Goal: Information Seeking & Learning: Find specific fact

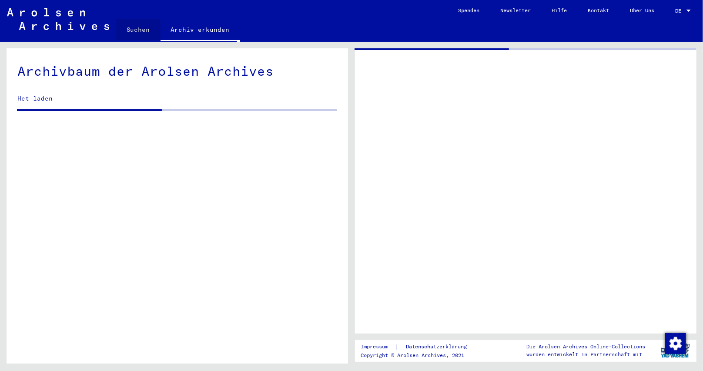
click at [144, 25] on link "Suchen" at bounding box center [138, 29] width 44 height 21
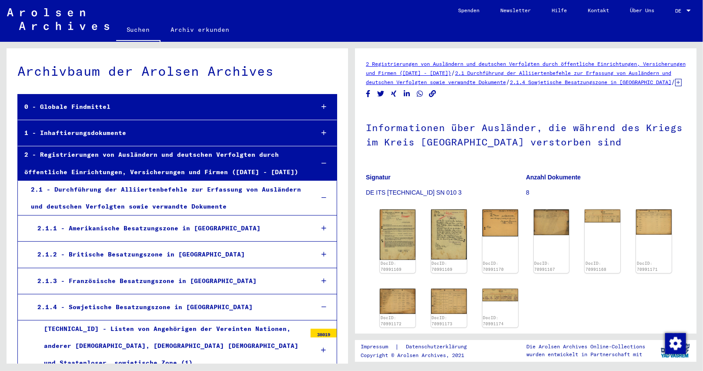
click at [132, 30] on link "Suchen" at bounding box center [138, 30] width 44 height 23
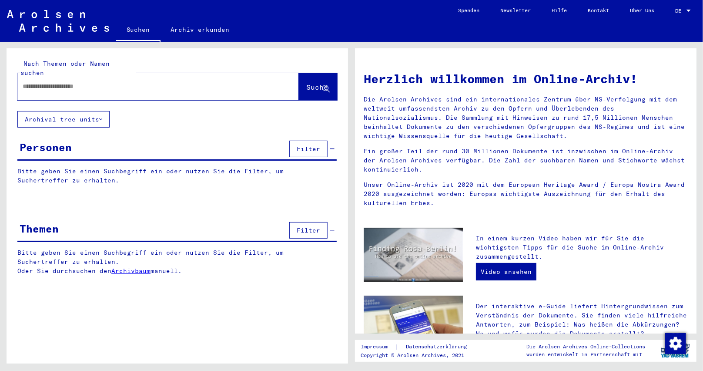
click at [124, 85] on div at bounding box center [144, 87] width 255 height 20
click at [107, 82] on input "text" at bounding box center [148, 86] width 250 height 9
paste input "**********"
click at [306, 83] on span "Suche" at bounding box center [317, 87] width 22 height 9
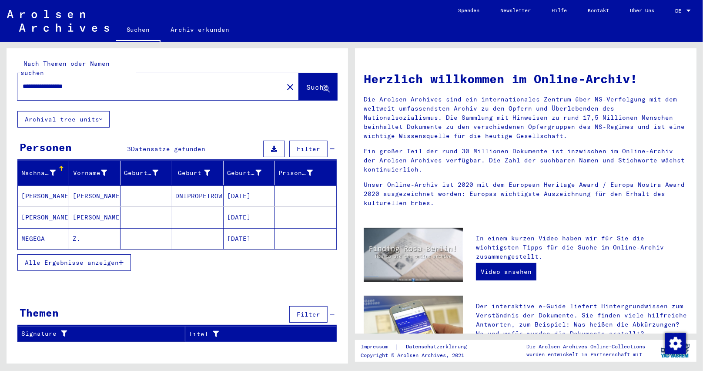
drag, startPoint x: 68, startPoint y: 77, endPoint x: 97, endPoint y: 78, distance: 29.2
click at [97, 82] on input "**********" at bounding box center [148, 86] width 250 height 9
type input "**********"
click at [314, 83] on span "Suche" at bounding box center [317, 87] width 22 height 9
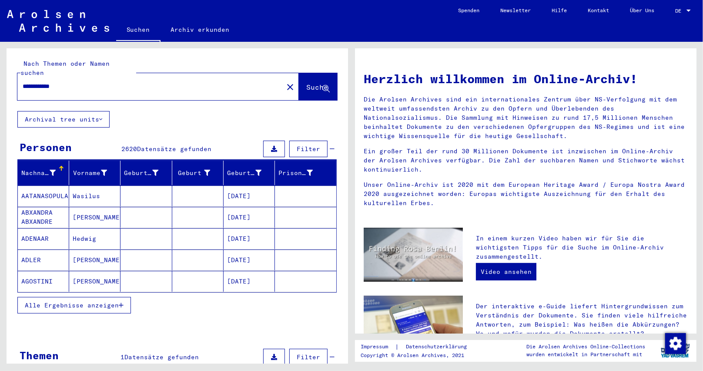
click at [53, 170] on icon at bounding box center [53, 173] width 6 height 6
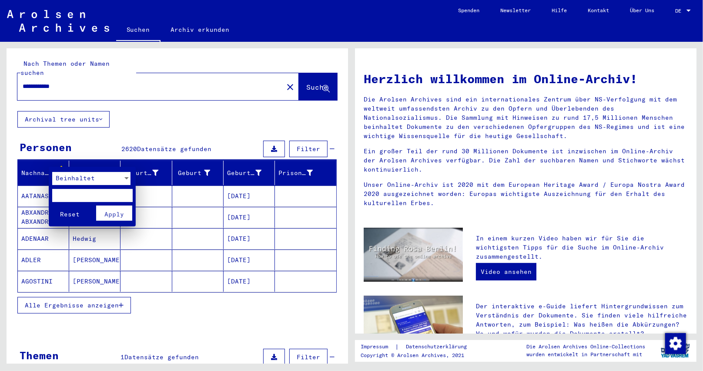
click at [70, 177] on span "Beinhaltet" at bounding box center [75, 178] width 39 height 8
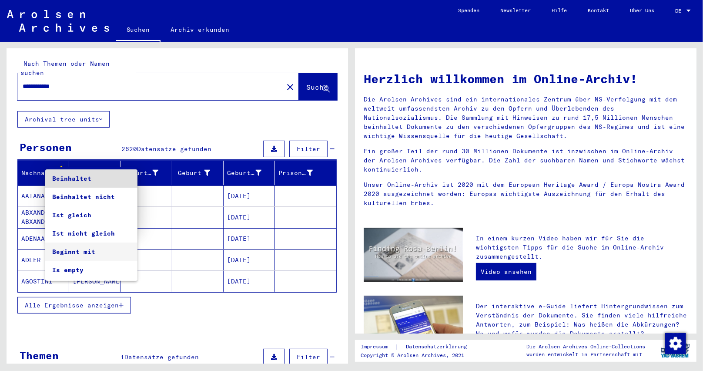
click at [80, 258] on span "Beginnt mit" at bounding box center [91, 251] width 78 height 18
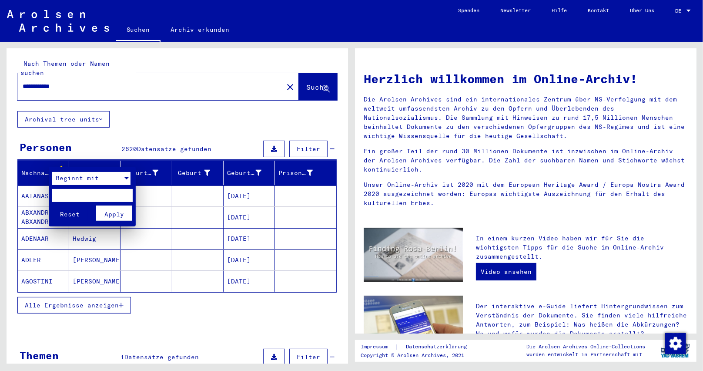
click at [85, 200] on input "text" at bounding box center [92, 195] width 80 height 13
type input "*"
click at [124, 211] on button "Apply" at bounding box center [114, 212] width 36 height 15
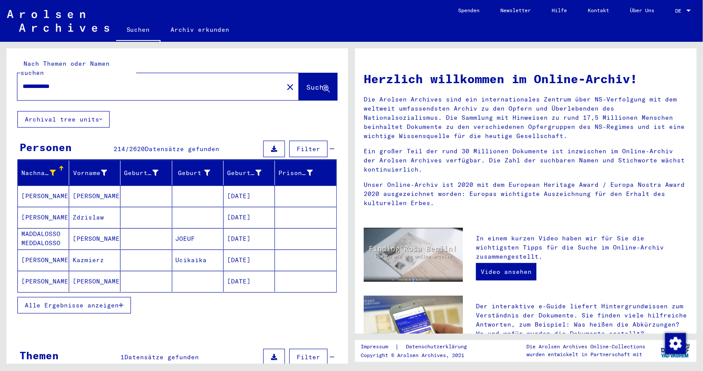
click at [124, 298] on button "Alle Ergebnisse anzeigen" at bounding box center [74, 305] width 114 height 17
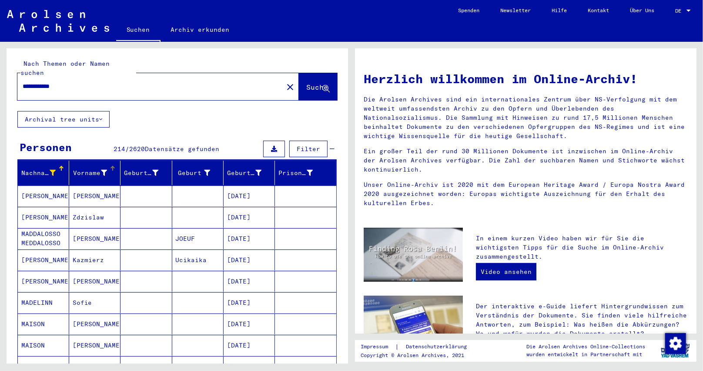
click at [102, 170] on icon at bounding box center [104, 173] width 6 height 6
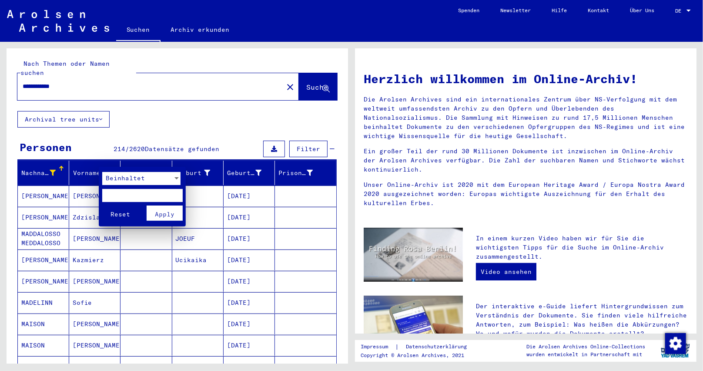
click at [110, 176] on span "Beinhaltet" at bounding box center [125, 178] width 39 height 8
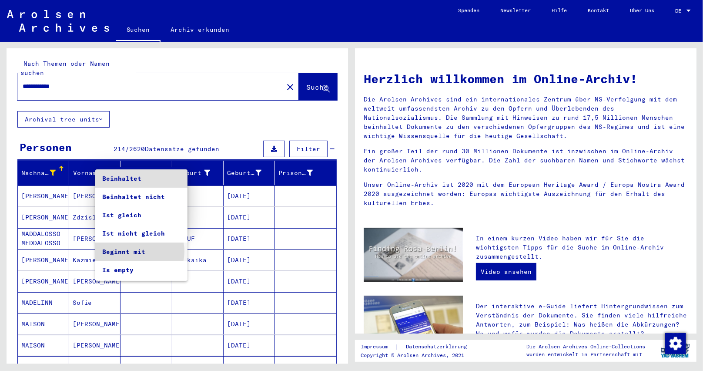
click at [138, 251] on span "Beginnt mit" at bounding box center [141, 251] width 78 height 18
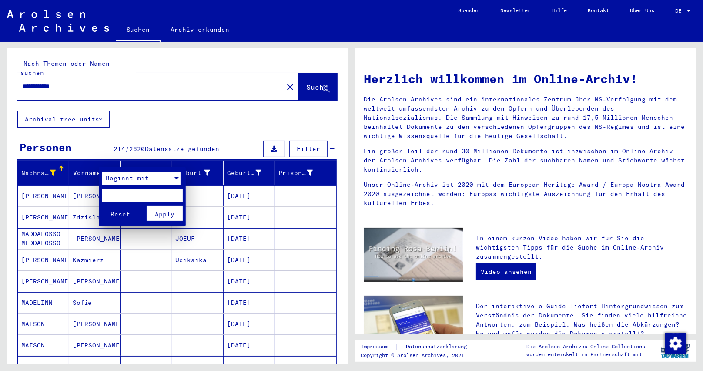
click at [138, 193] on input "text" at bounding box center [142, 195] width 80 height 13
type input "*"
click at [167, 211] on span "Apply" at bounding box center [165, 214] width 20 height 8
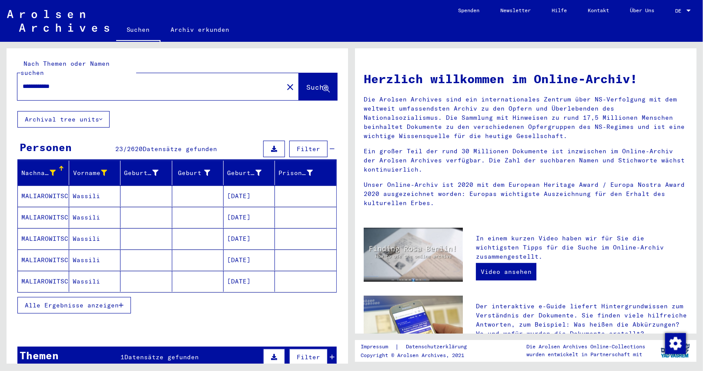
click at [123, 302] on icon "button" at bounding box center [121, 305] width 5 height 6
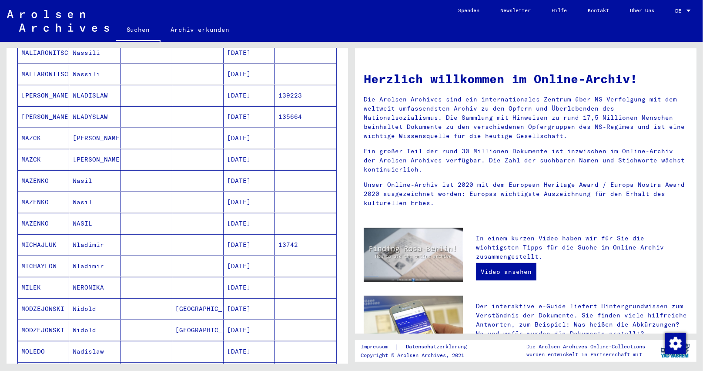
scroll to position [217, 0]
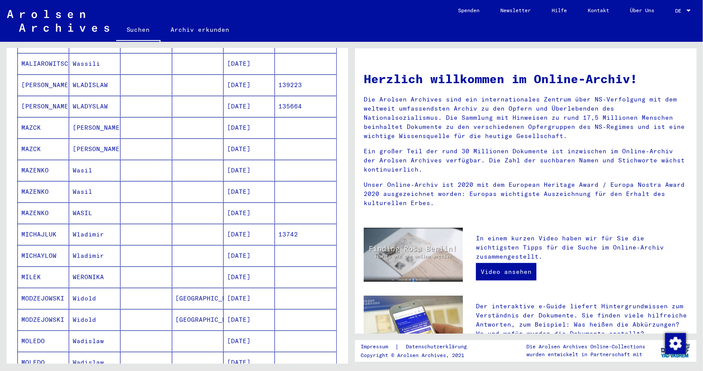
click at [246, 310] on mat-cell "[DATE]" at bounding box center [249, 319] width 51 height 21
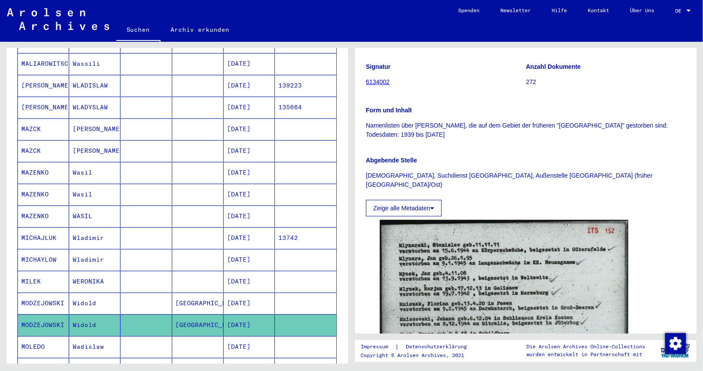
scroll to position [217, 0]
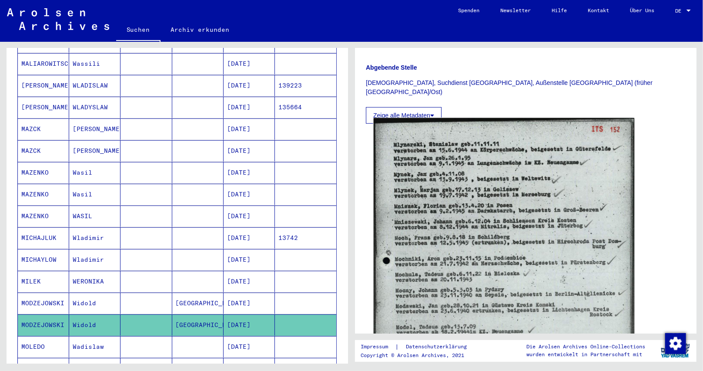
click at [464, 241] on img at bounding box center [504, 307] width 261 height 378
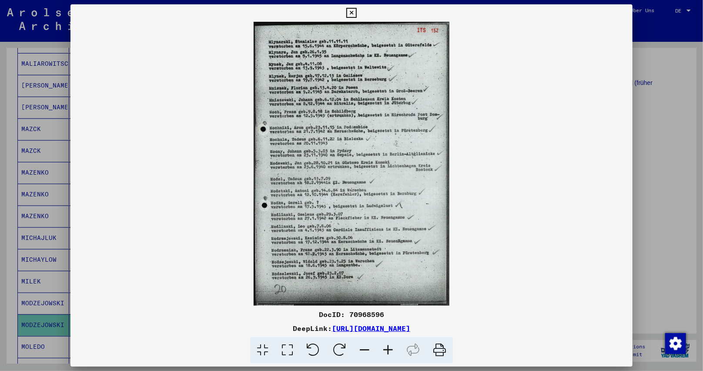
click at [392, 350] on icon at bounding box center [387, 350] width 23 height 27
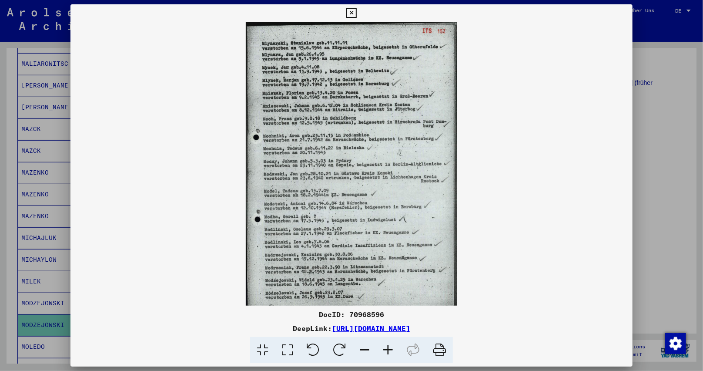
click at [393, 350] on icon at bounding box center [387, 350] width 23 height 27
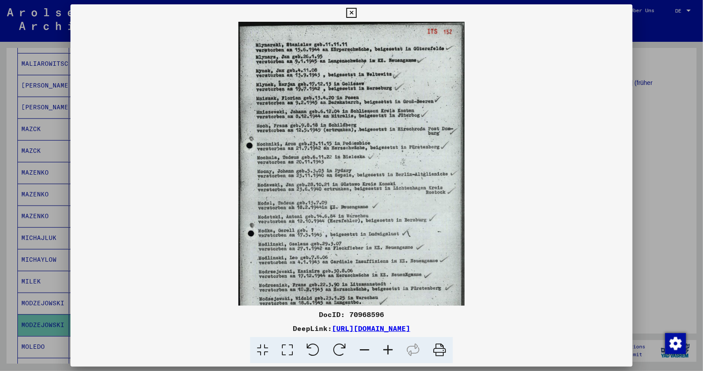
click at [393, 350] on icon at bounding box center [387, 350] width 23 height 27
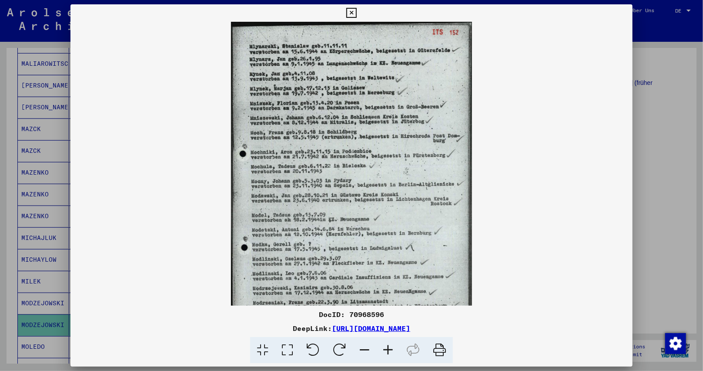
click at [393, 350] on icon at bounding box center [387, 350] width 23 height 27
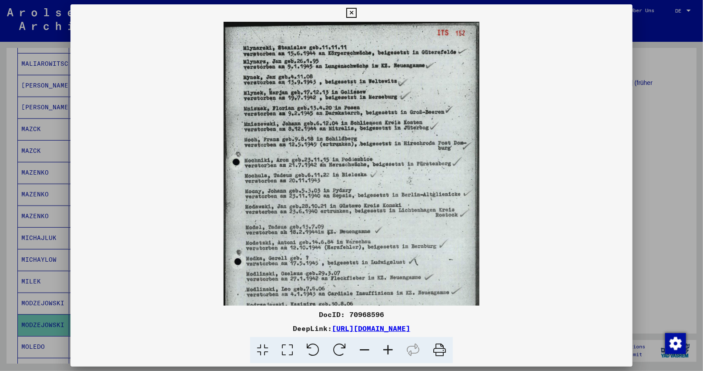
click at [393, 350] on icon at bounding box center [387, 350] width 23 height 27
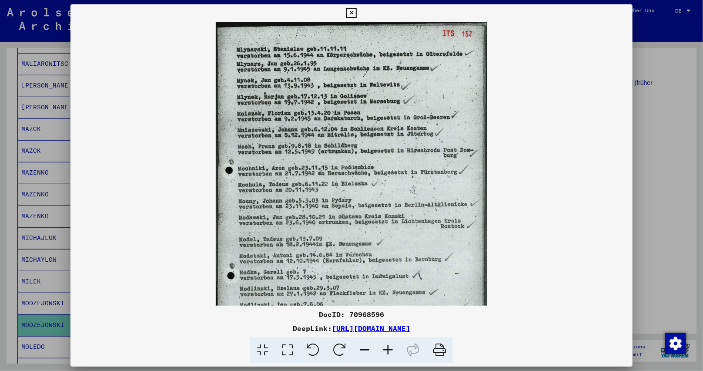
click at [393, 350] on icon at bounding box center [387, 350] width 23 height 27
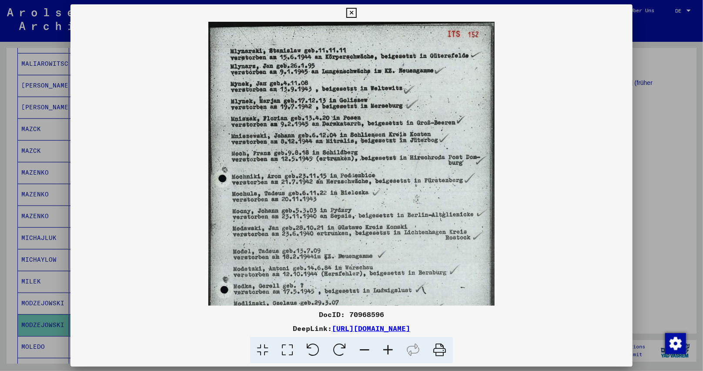
click at [393, 350] on icon at bounding box center [387, 350] width 23 height 27
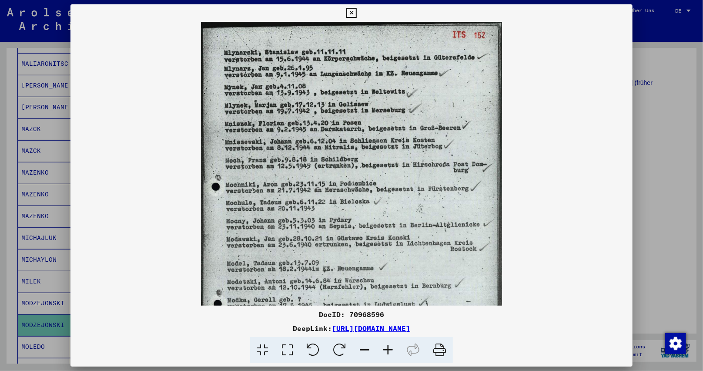
click at [393, 350] on icon at bounding box center [387, 350] width 23 height 27
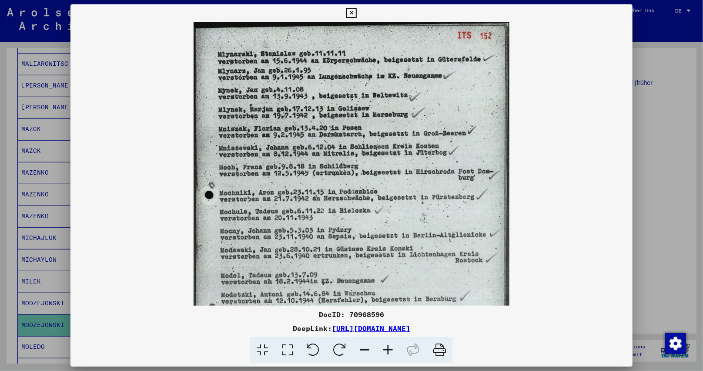
click at [393, 350] on icon at bounding box center [387, 350] width 23 height 27
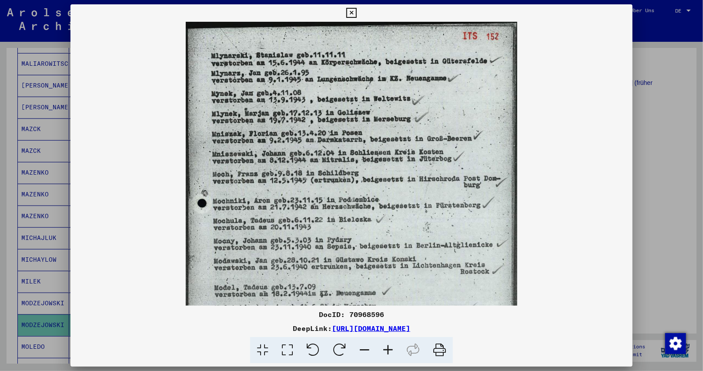
click at [393, 350] on icon at bounding box center [387, 350] width 23 height 27
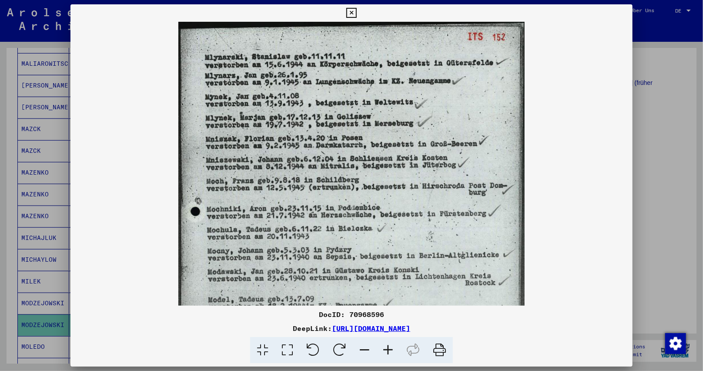
click at [393, 350] on icon at bounding box center [387, 350] width 23 height 27
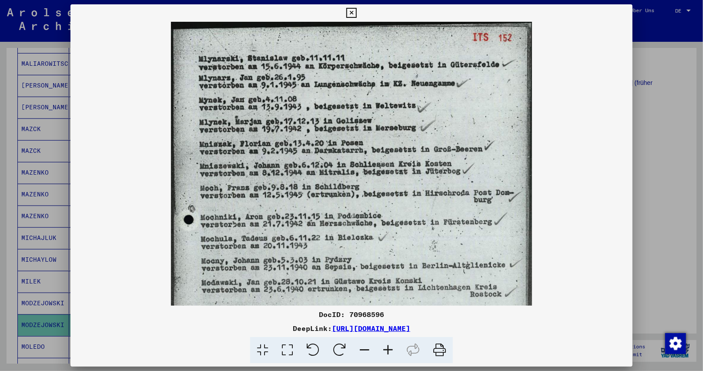
click at [393, 350] on icon at bounding box center [387, 350] width 23 height 27
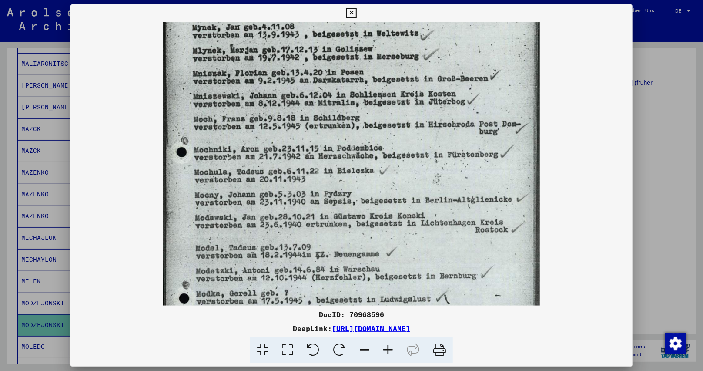
scroll to position [110, 0]
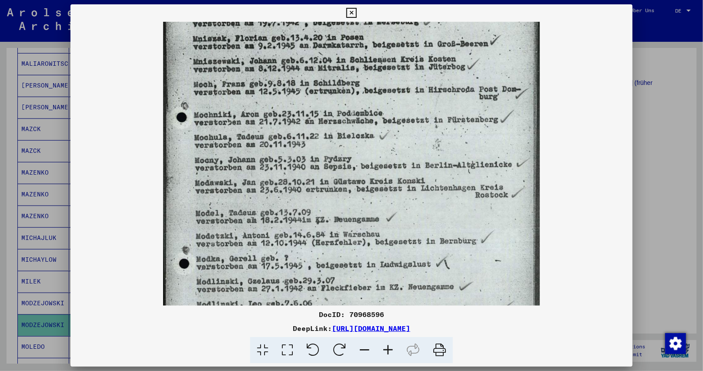
drag, startPoint x: 313, startPoint y: 177, endPoint x: 318, endPoint y: 106, distance: 71.5
click at [318, 106] on img at bounding box center [351, 183] width 376 height 545
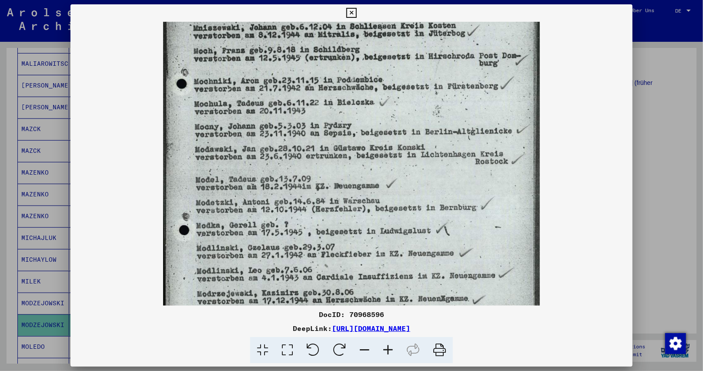
scroll to position [145, 0]
drag, startPoint x: 345, startPoint y: 254, endPoint x: 352, endPoint y: 219, distance: 35.1
click at [352, 219] on img at bounding box center [351, 149] width 376 height 545
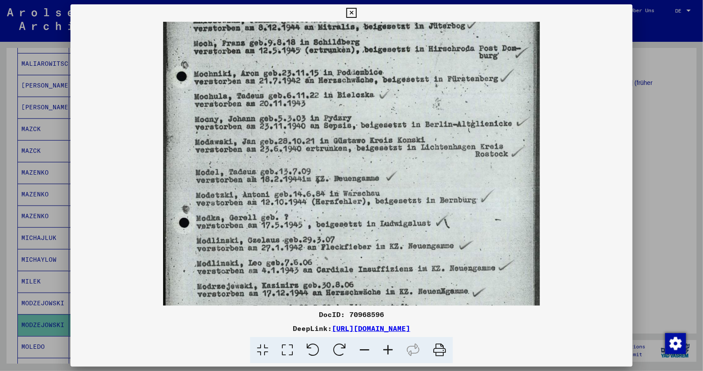
scroll to position [162, 0]
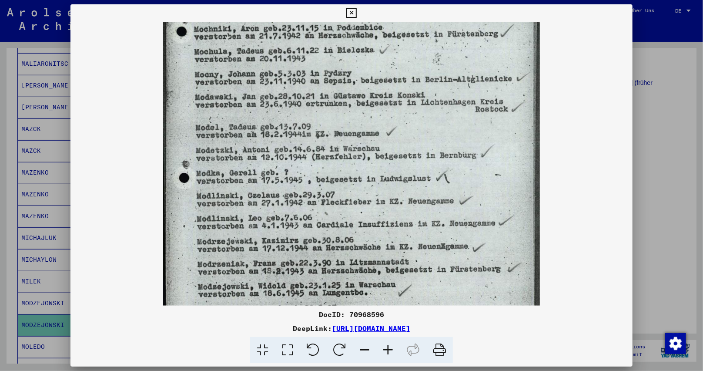
drag, startPoint x: 355, startPoint y: 261, endPoint x: 357, endPoint y: 208, distance: 53.1
click at [357, 208] on img at bounding box center [351, 98] width 376 height 545
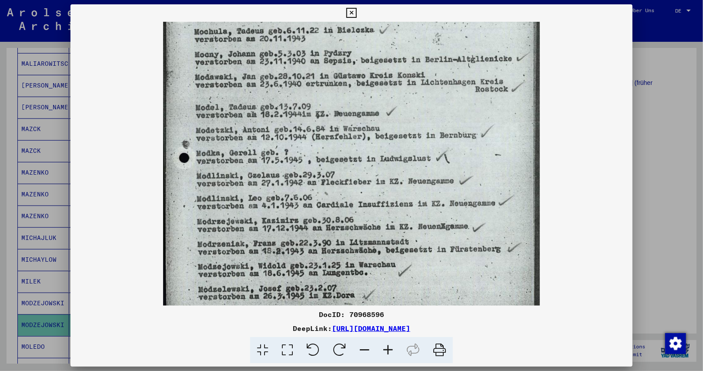
drag, startPoint x: 351, startPoint y: 254, endPoint x: 352, endPoint y: 234, distance: 20.5
click at [352, 234] on img at bounding box center [351, 78] width 376 height 545
drag, startPoint x: 351, startPoint y: 10, endPoint x: 245, endPoint y: 86, distance: 130.3
click at [351, 11] on icon at bounding box center [351, 13] width 10 height 10
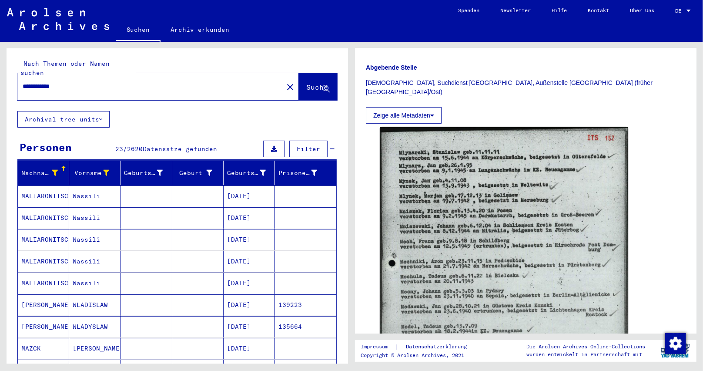
scroll to position [0, 0]
drag, startPoint x: 74, startPoint y: 74, endPoint x: 0, endPoint y: 78, distance: 74.1
click at [0, 78] on div "**********" at bounding box center [175, 202] width 351 height 321
paste input "text"
paste input "*********"
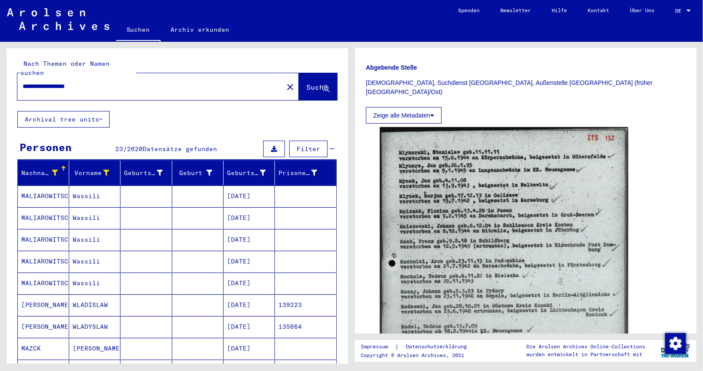
click at [311, 83] on span "Suche" at bounding box center [317, 87] width 22 height 9
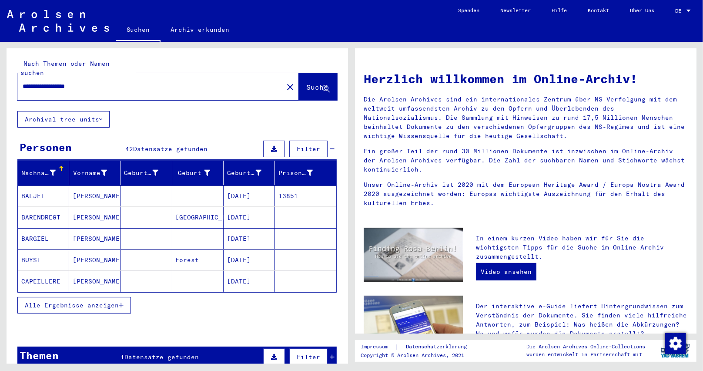
click at [122, 299] on button "Alle Ergebnisse anzeigen" at bounding box center [74, 305] width 114 height 17
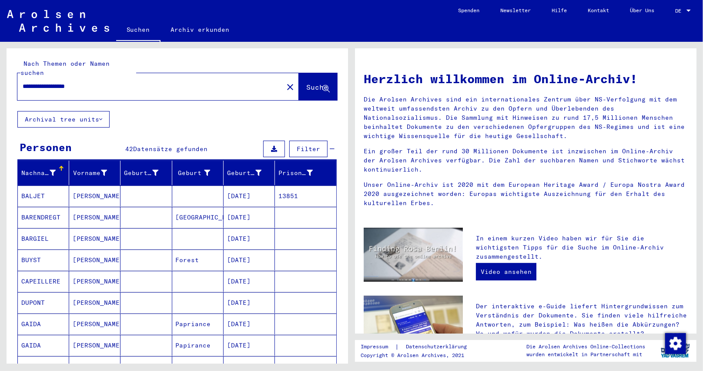
scroll to position [43, 0]
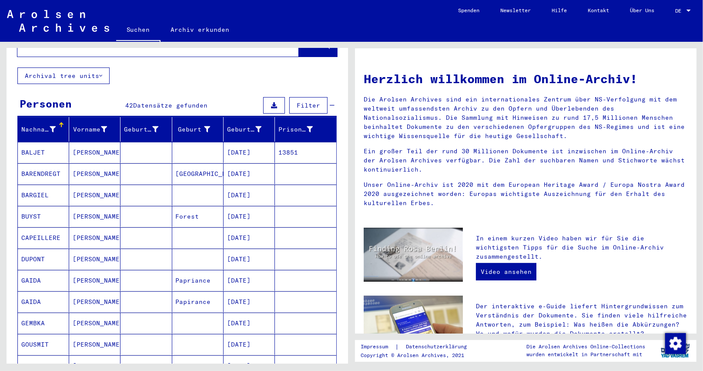
click at [234, 295] on mat-cell "[DATE]" at bounding box center [249, 301] width 51 height 21
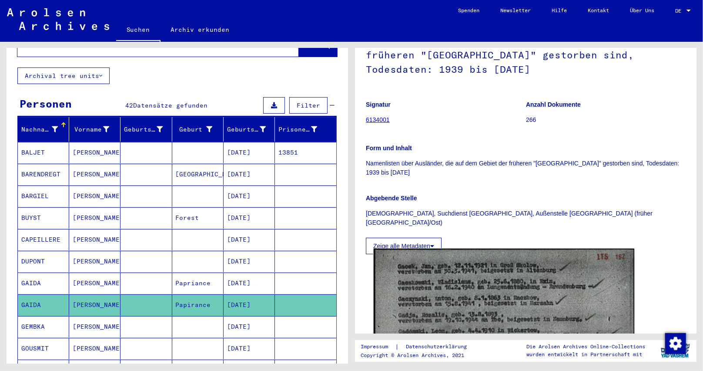
scroll to position [174, 0]
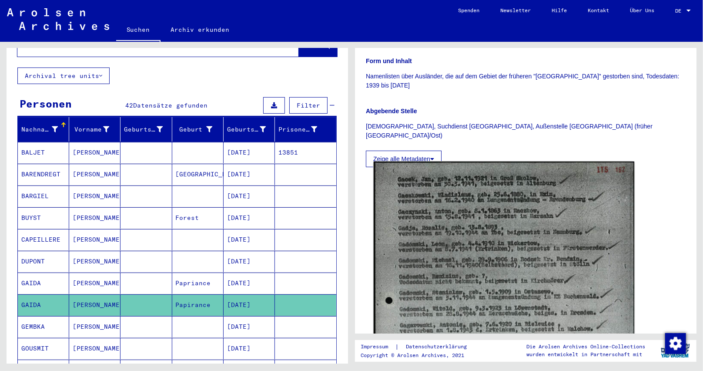
click at [455, 263] on img at bounding box center [504, 350] width 261 height 378
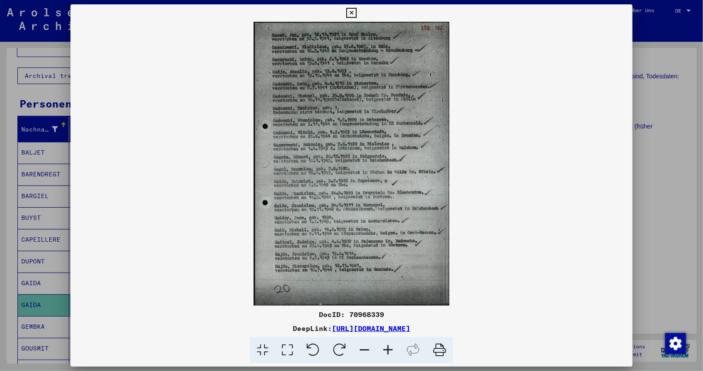
click at [389, 345] on icon at bounding box center [387, 350] width 23 height 27
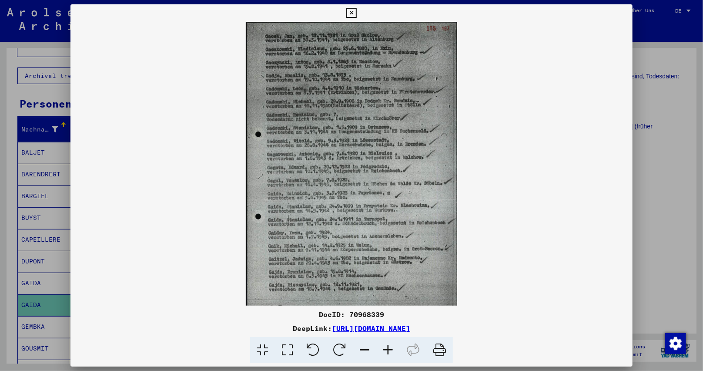
click at [389, 345] on icon at bounding box center [387, 350] width 23 height 27
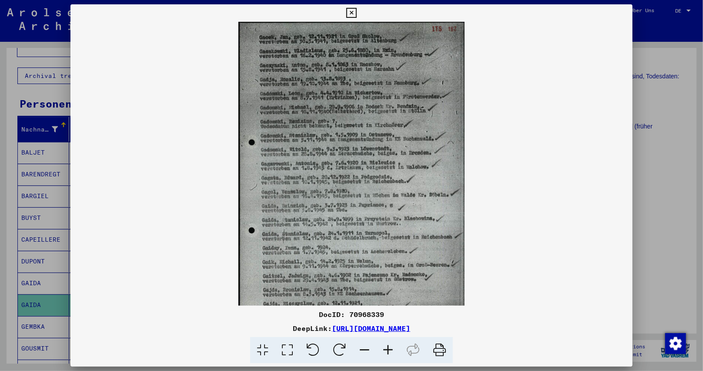
click at [389, 345] on icon at bounding box center [387, 350] width 23 height 27
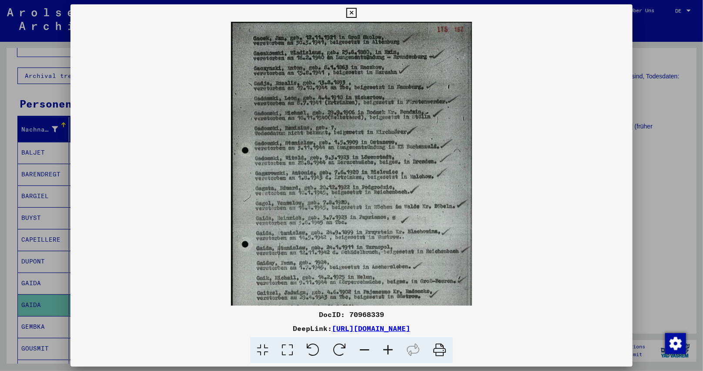
click at [389, 345] on icon at bounding box center [387, 350] width 23 height 27
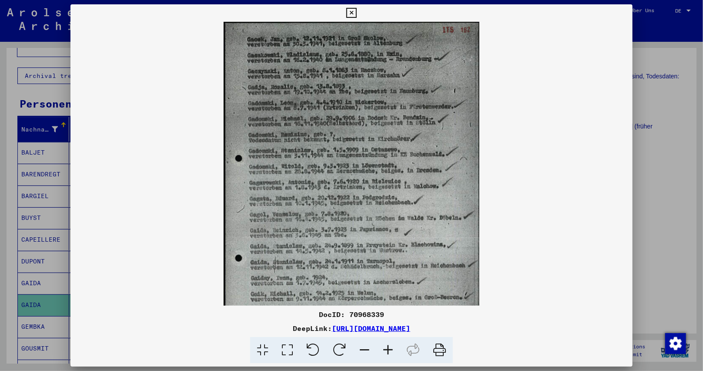
click at [389, 345] on icon at bounding box center [387, 350] width 23 height 27
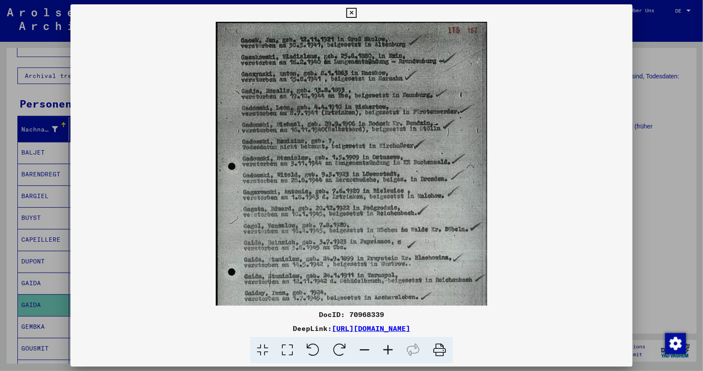
click at [389, 345] on icon at bounding box center [387, 350] width 23 height 27
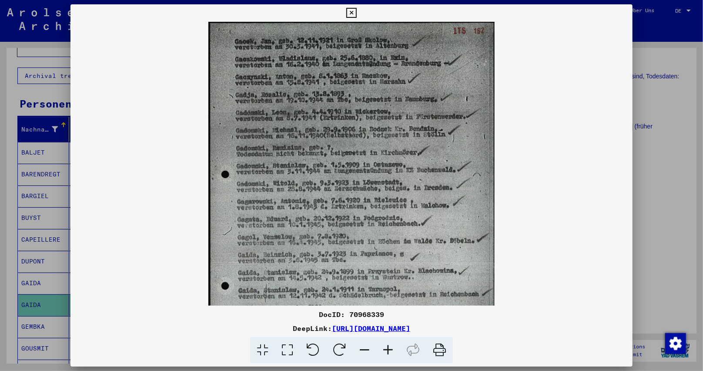
click at [389, 345] on icon at bounding box center [387, 350] width 23 height 27
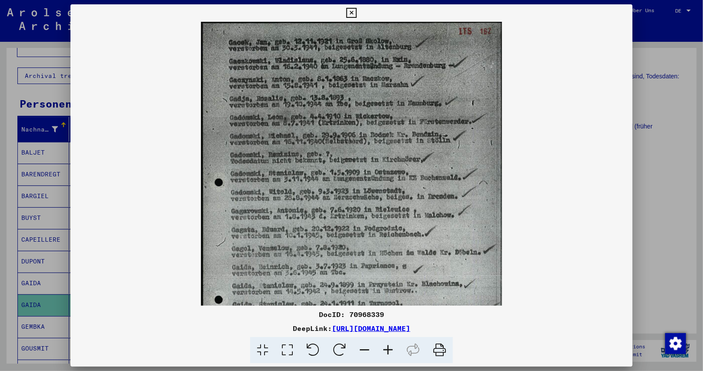
click at [389, 345] on icon at bounding box center [387, 350] width 23 height 27
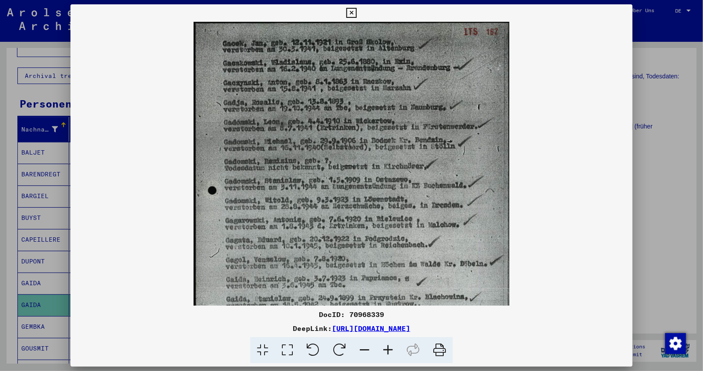
click at [389, 345] on icon at bounding box center [387, 350] width 23 height 27
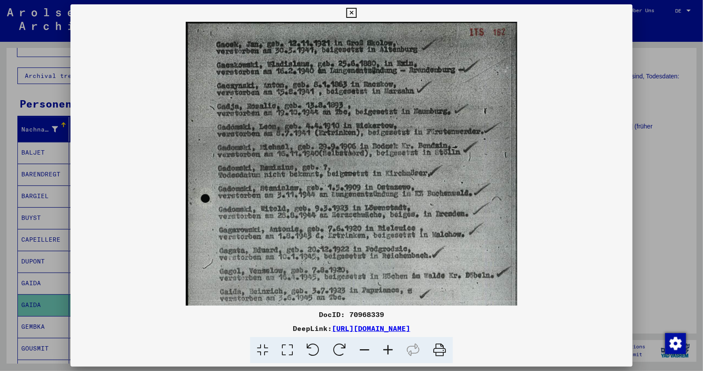
click at [389, 345] on icon at bounding box center [387, 350] width 23 height 27
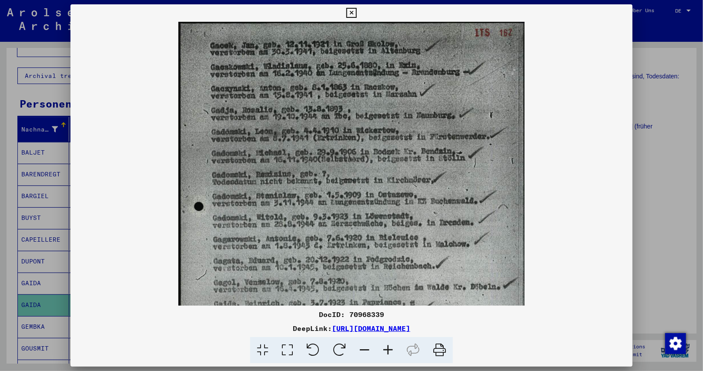
click at [389, 345] on icon at bounding box center [387, 350] width 23 height 27
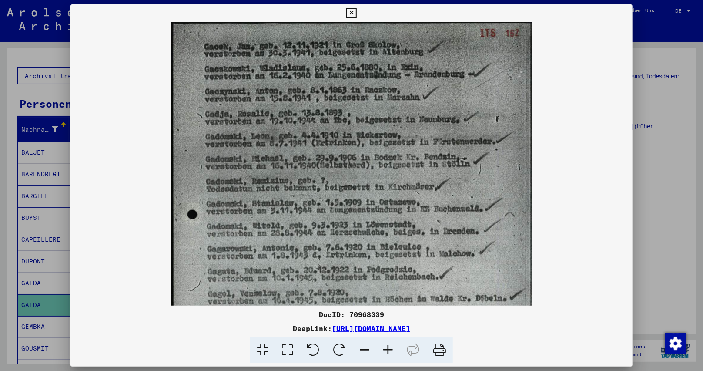
click at [389, 345] on icon at bounding box center [387, 350] width 23 height 27
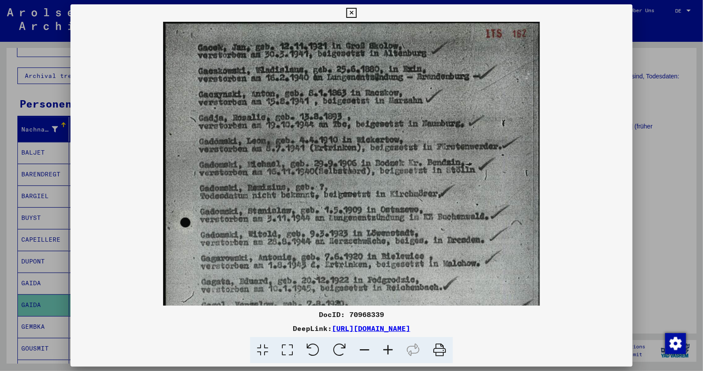
click at [389, 345] on icon at bounding box center [387, 350] width 23 height 27
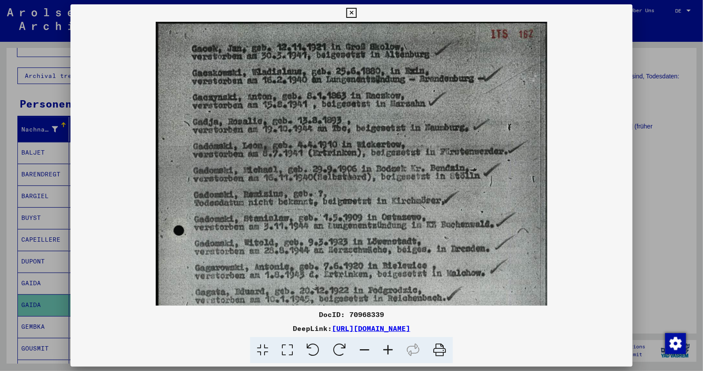
click at [389, 345] on icon at bounding box center [387, 350] width 23 height 27
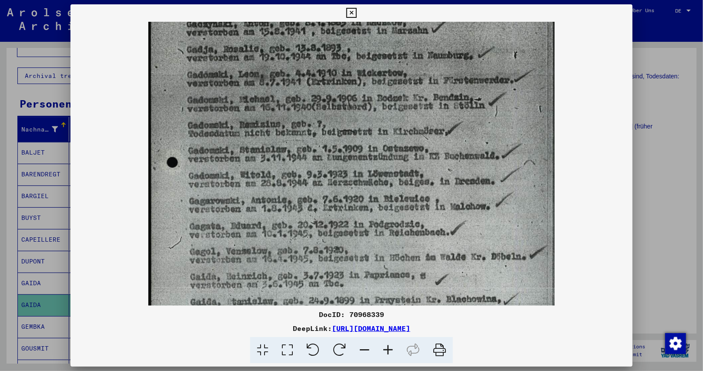
drag, startPoint x: 353, startPoint y: 151, endPoint x: 360, endPoint y: 91, distance: 60.9
click at [360, 91] on img at bounding box center [351, 240] width 406 height 588
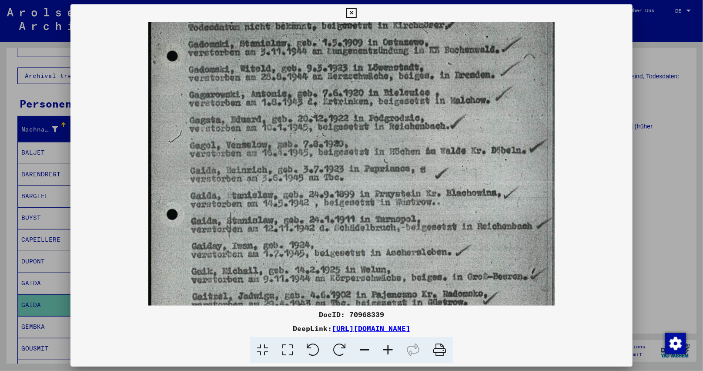
scroll to position [194, 0]
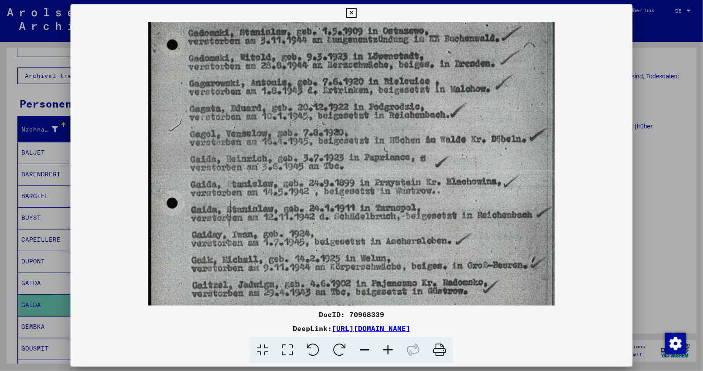
drag, startPoint x: 366, startPoint y: 204, endPoint x: 375, endPoint y: 166, distance: 38.9
click at [375, 166] on img at bounding box center [351, 122] width 406 height 588
click at [355, 10] on icon at bounding box center [351, 13] width 10 height 10
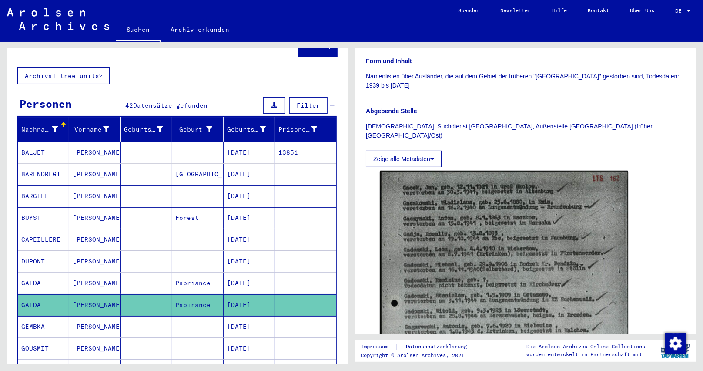
drag, startPoint x: 213, startPoint y: 295, endPoint x: 172, endPoint y: 294, distance: 40.9
click at [172, 294] on mat-cell "Papirance" at bounding box center [197, 304] width 51 height 21
copy mat-cell "Papirance"
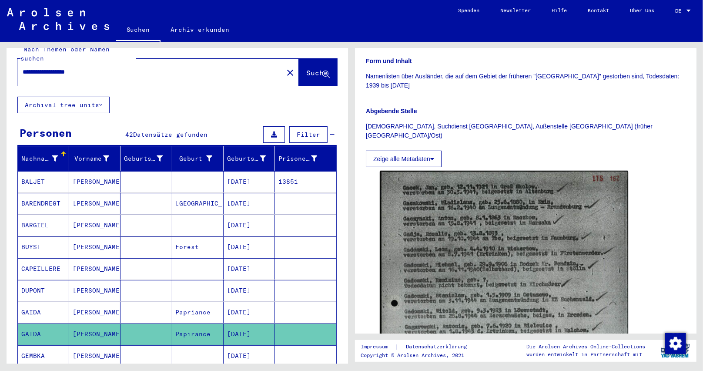
scroll to position [0, 0]
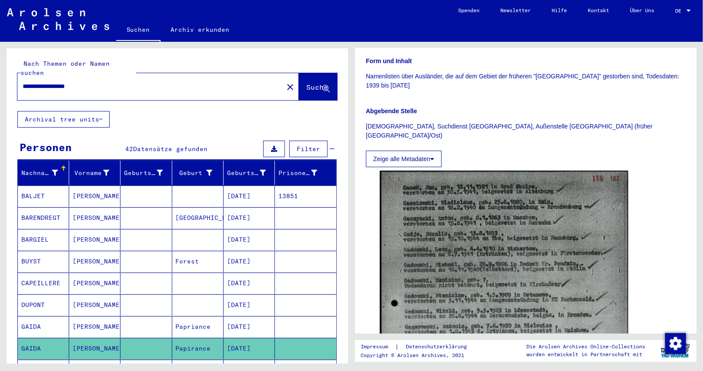
drag, startPoint x: 110, startPoint y: 77, endPoint x: 0, endPoint y: 83, distance: 109.8
click at [0, 83] on div "**********" at bounding box center [175, 202] width 351 height 321
paste input "text"
type input "**********"
click at [306, 83] on span "Suche" at bounding box center [317, 87] width 22 height 9
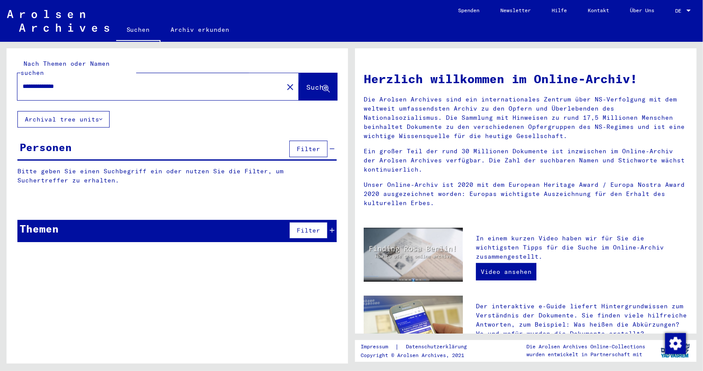
click at [306, 83] on span "Suche" at bounding box center [317, 87] width 22 height 9
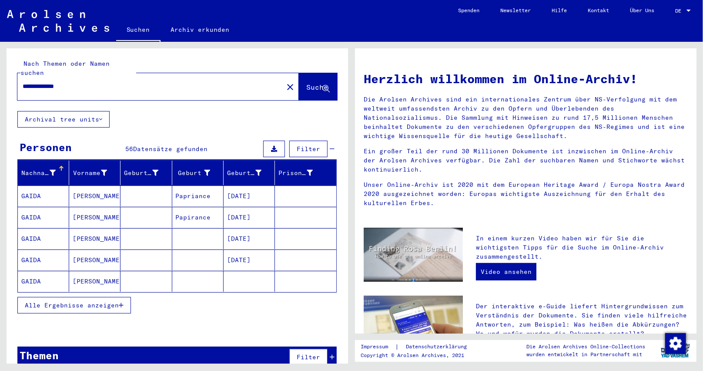
drag, startPoint x: 82, startPoint y: 79, endPoint x: 0, endPoint y: 52, distance: 86.0
click at [0, 52] on div "**********" at bounding box center [175, 202] width 351 height 321
click at [122, 302] on icon "button" at bounding box center [121, 305] width 5 height 6
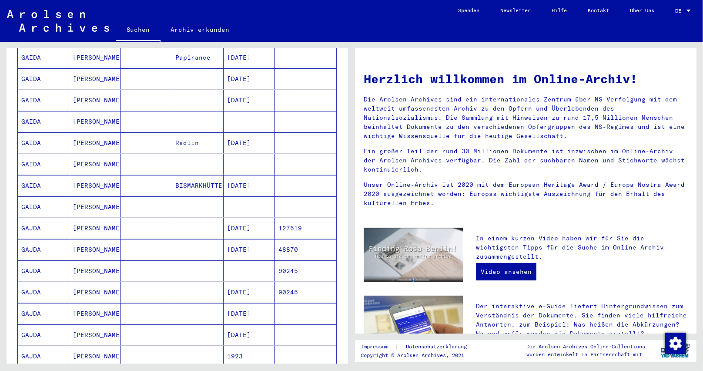
scroll to position [174, 0]
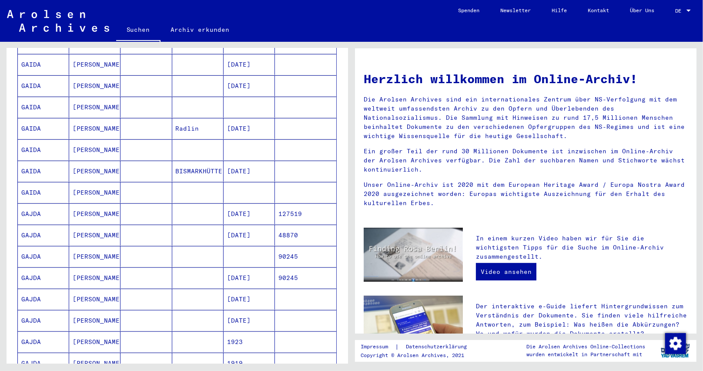
click at [235, 267] on mat-cell "[DATE]" at bounding box center [249, 277] width 51 height 21
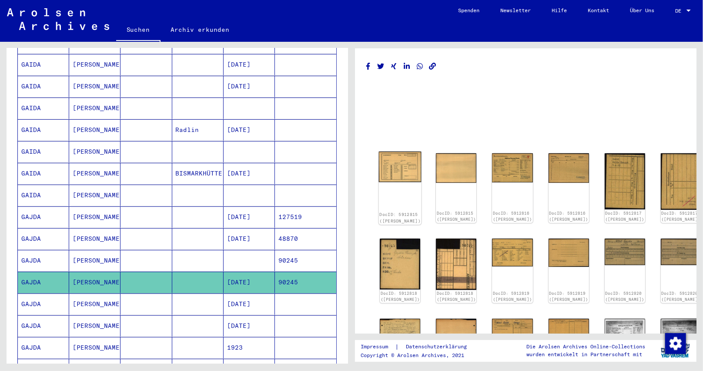
click at [402, 159] on img at bounding box center [400, 166] width 43 height 30
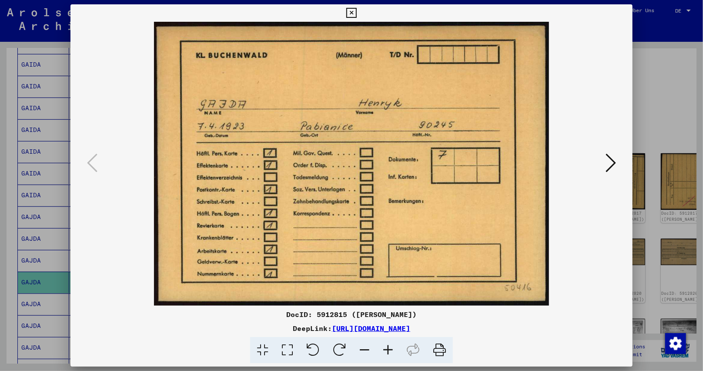
click at [612, 165] on icon at bounding box center [610, 162] width 10 height 21
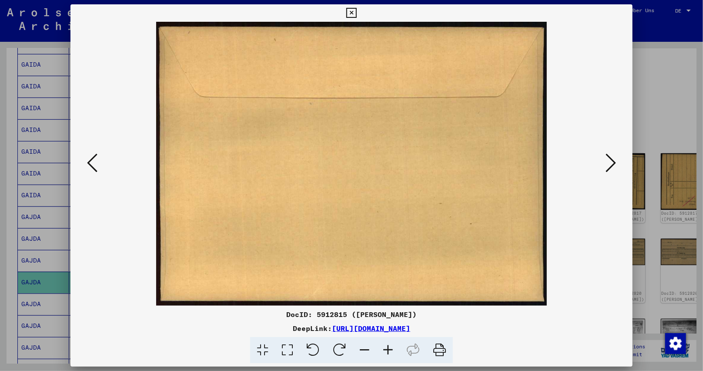
click at [612, 165] on icon at bounding box center [610, 162] width 10 height 21
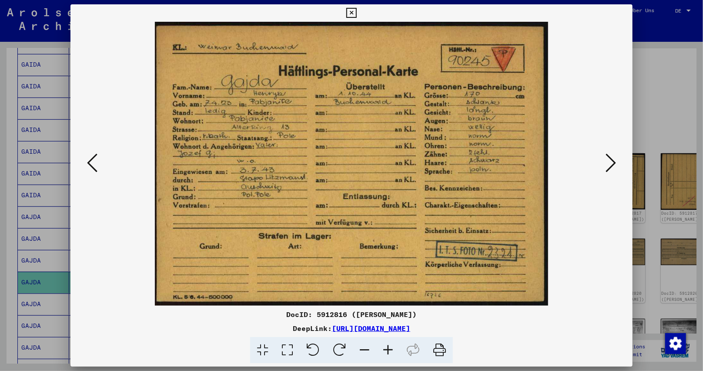
click at [612, 165] on icon at bounding box center [610, 162] width 10 height 21
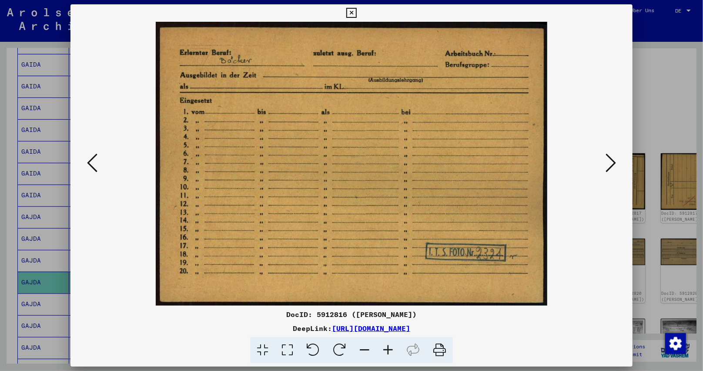
click at [612, 165] on icon at bounding box center [610, 162] width 10 height 21
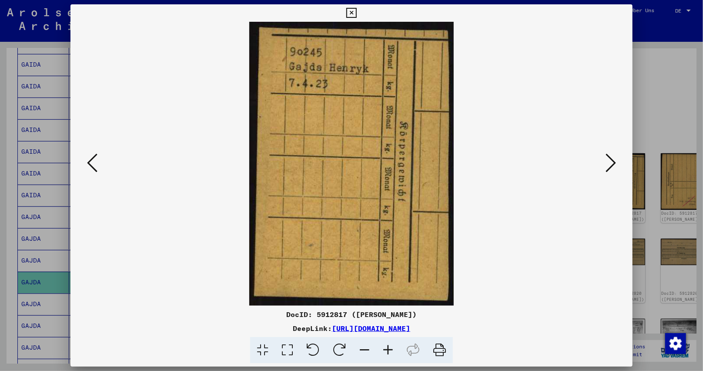
click at [612, 165] on icon at bounding box center [610, 162] width 10 height 21
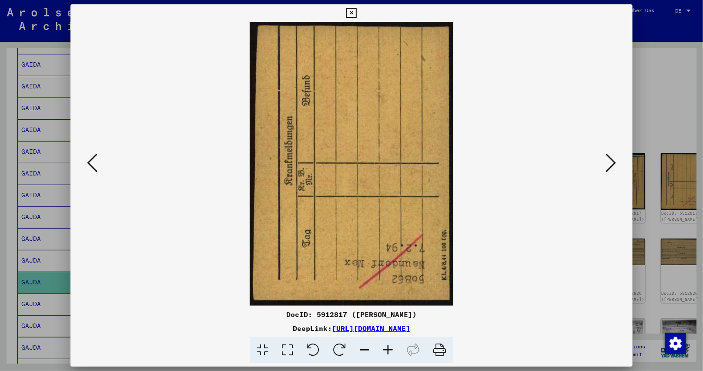
click at [612, 165] on icon at bounding box center [610, 162] width 10 height 21
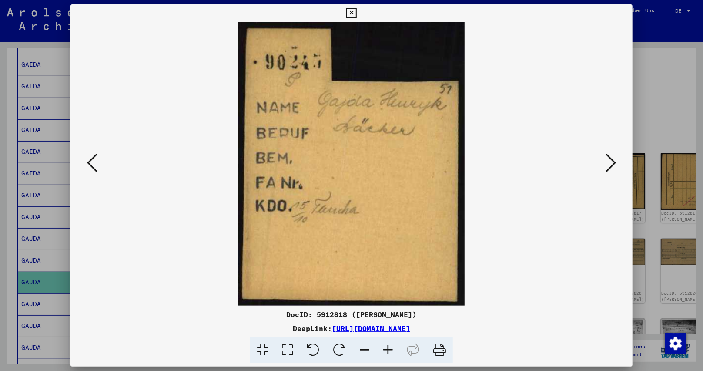
click at [612, 165] on icon at bounding box center [610, 162] width 10 height 21
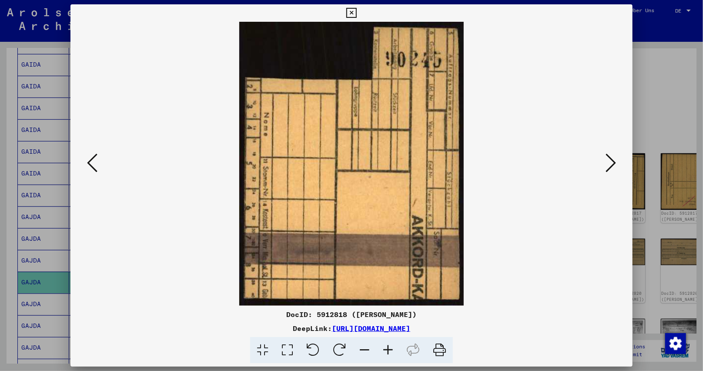
click at [612, 165] on icon at bounding box center [610, 162] width 10 height 21
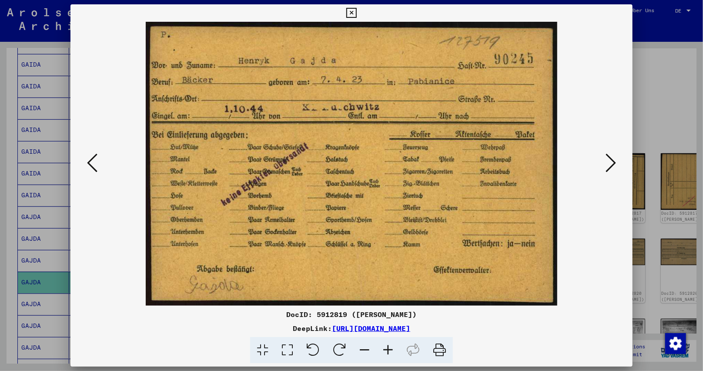
click at [612, 165] on icon at bounding box center [610, 162] width 10 height 21
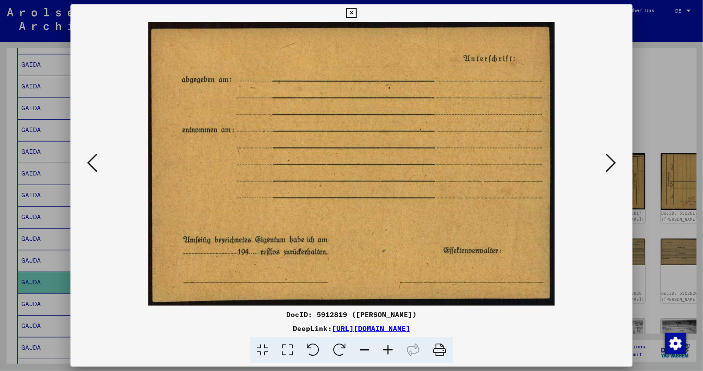
click at [612, 165] on icon at bounding box center [610, 162] width 10 height 21
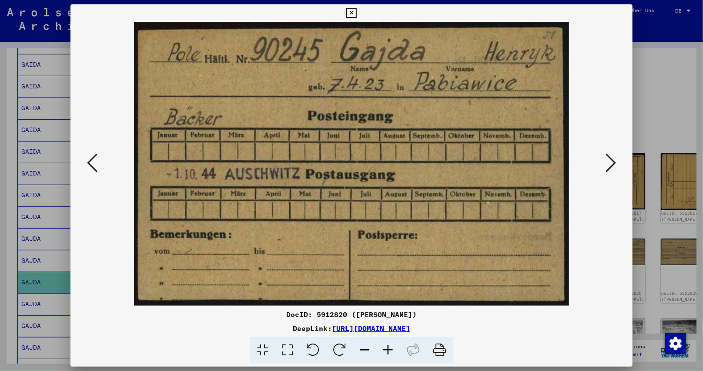
click at [612, 165] on icon at bounding box center [610, 162] width 10 height 21
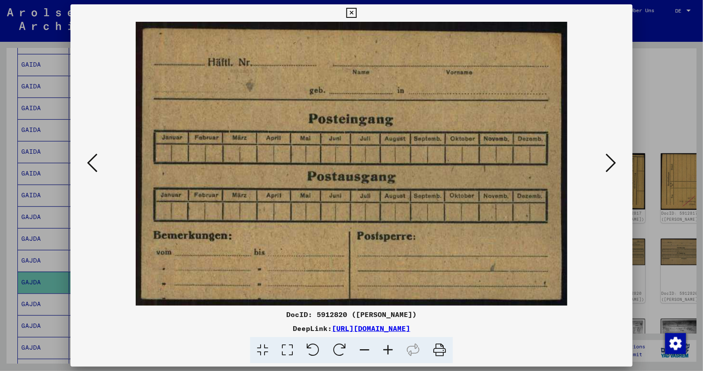
click at [612, 165] on icon at bounding box center [610, 162] width 10 height 21
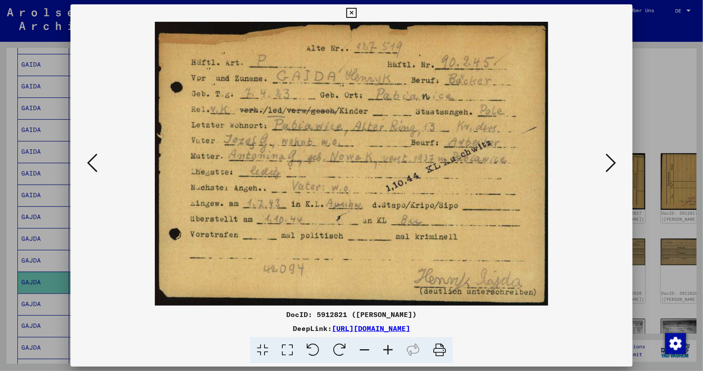
click at [612, 165] on icon at bounding box center [610, 162] width 10 height 21
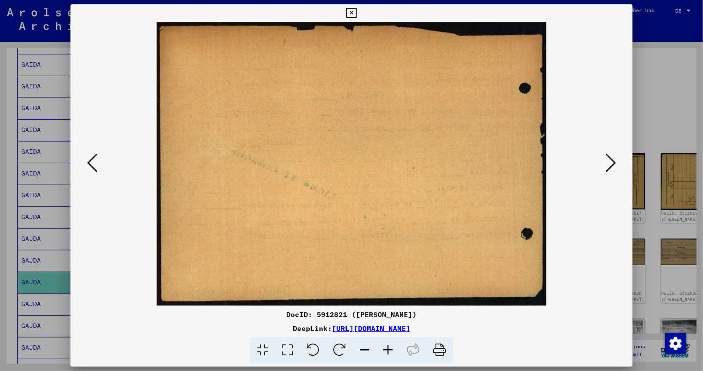
click at [612, 165] on icon at bounding box center [610, 162] width 10 height 21
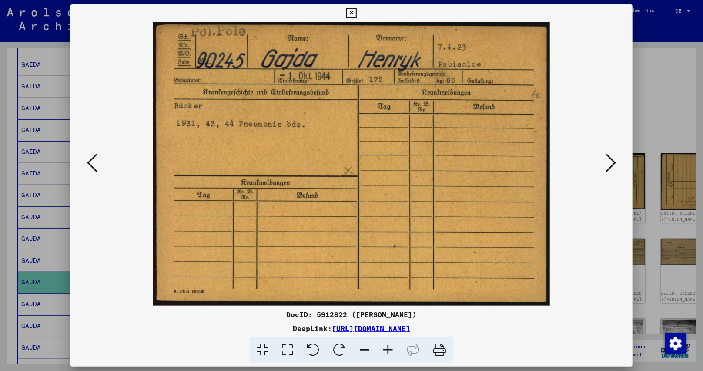
click at [612, 165] on icon at bounding box center [610, 162] width 10 height 21
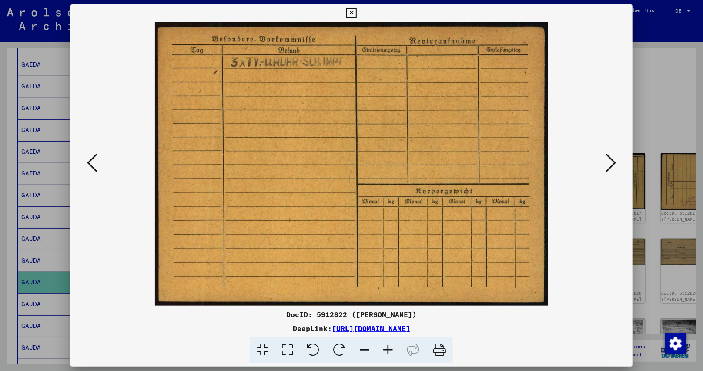
click at [612, 165] on icon at bounding box center [610, 162] width 10 height 21
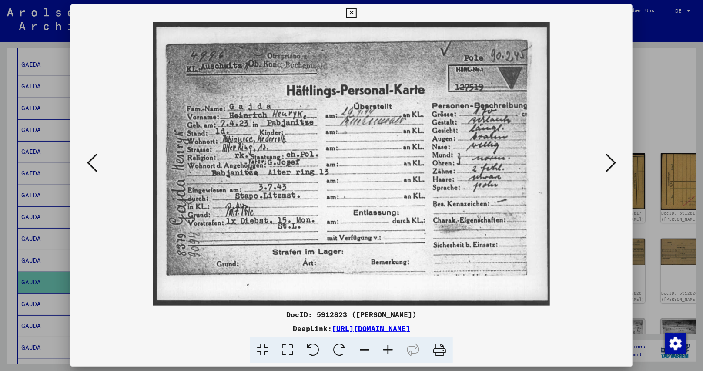
click at [612, 165] on icon at bounding box center [610, 162] width 10 height 21
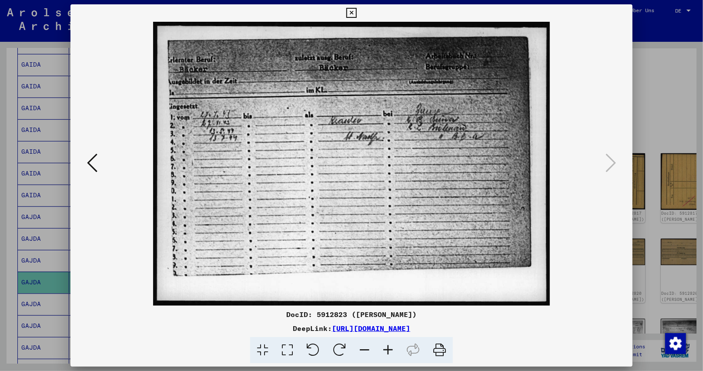
click at [353, 11] on icon at bounding box center [351, 13] width 10 height 10
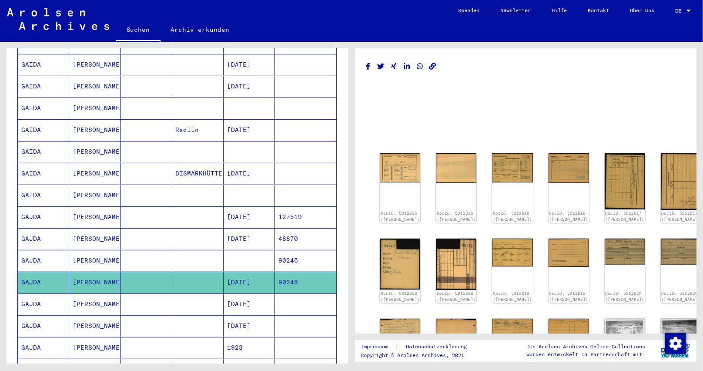
click at [241, 206] on mat-cell "[DATE]" at bounding box center [249, 216] width 51 height 21
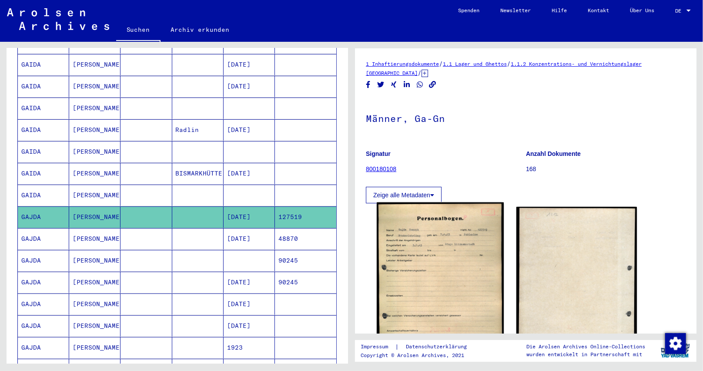
click at [442, 251] on img at bounding box center [440, 293] width 127 height 182
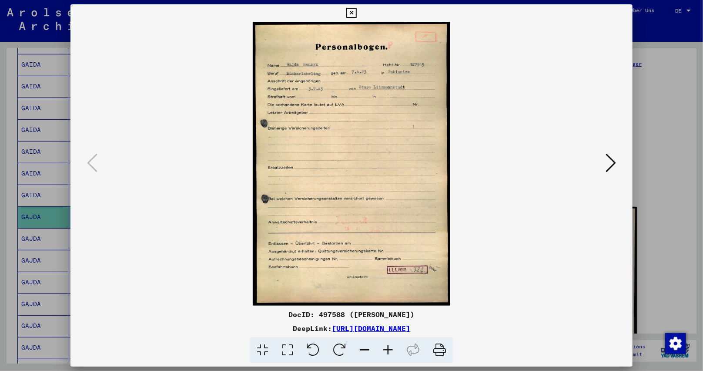
click at [351, 11] on icon at bounding box center [351, 13] width 10 height 10
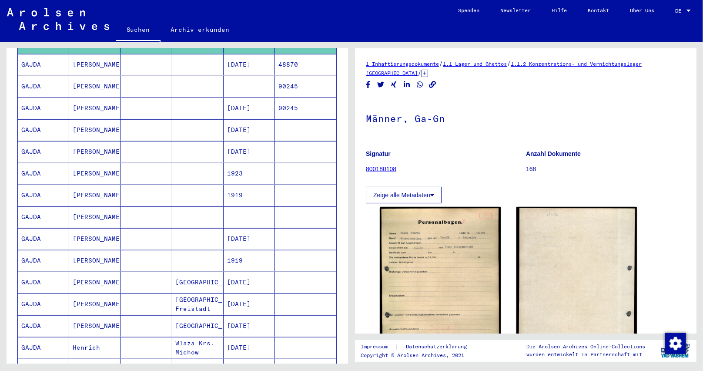
scroll to position [392, 0]
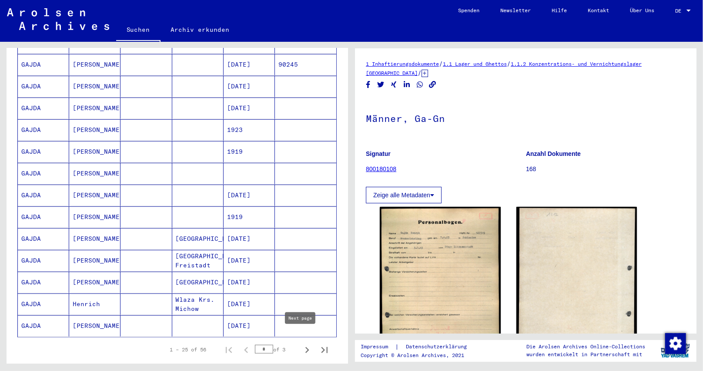
click at [302, 344] on icon "Next page" at bounding box center [307, 350] width 12 height 12
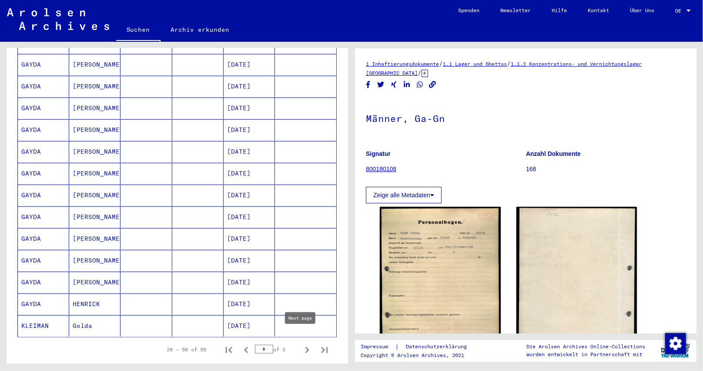
click at [301, 344] on icon "Next page" at bounding box center [307, 350] width 12 height 12
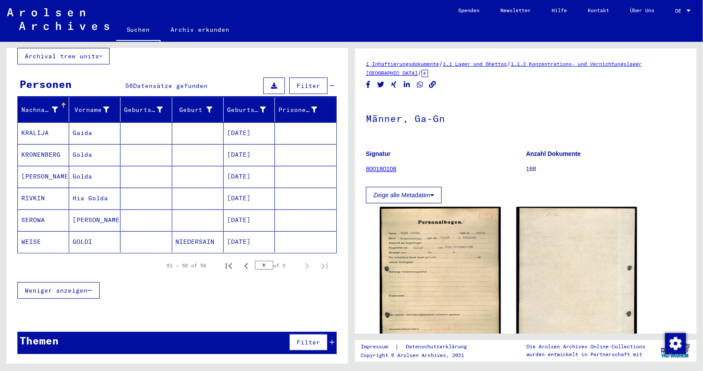
scroll to position [54, 0]
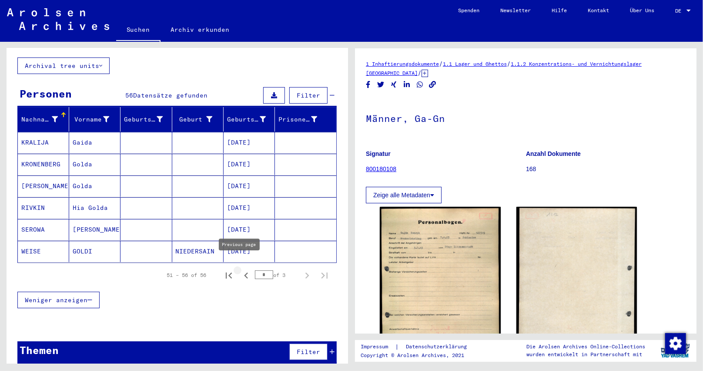
click at [240, 269] on icon "Previous page" at bounding box center [246, 275] width 12 height 12
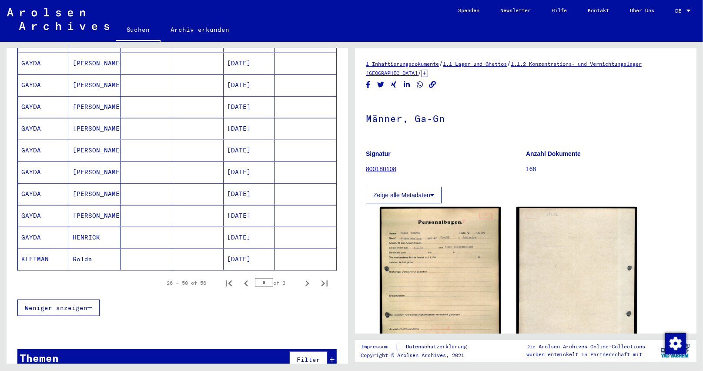
scroll to position [465, 0]
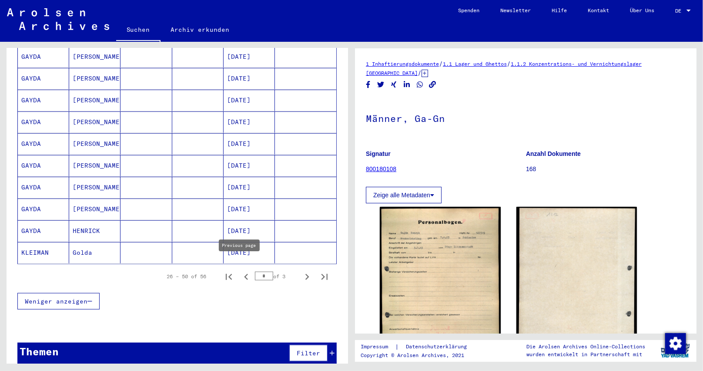
click at [244, 274] on icon "Previous page" at bounding box center [246, 277] width 4 height 6
type input "*"
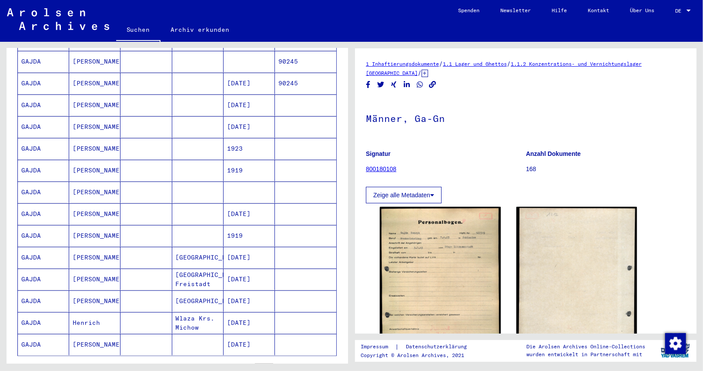
scroll to position [335, 0]
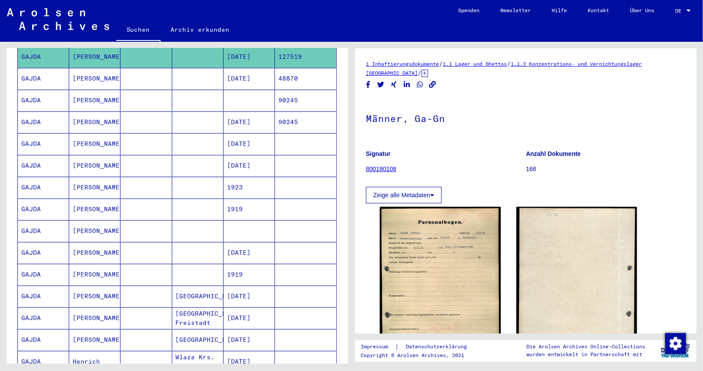
click at [244, 115] on mat-cell "[DATE]" at bounding box center [249, 121] width 51 height 21
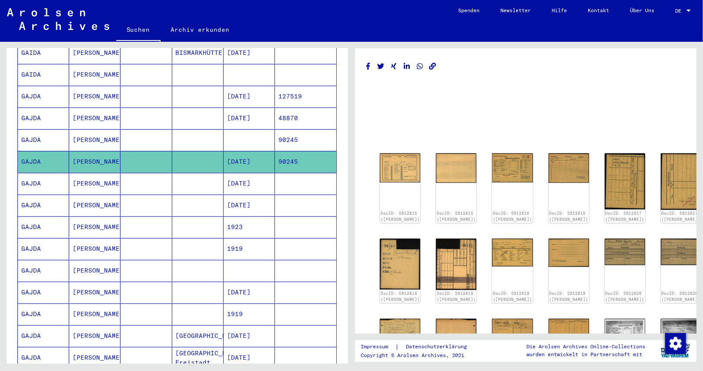
scroll to position [248, 0]
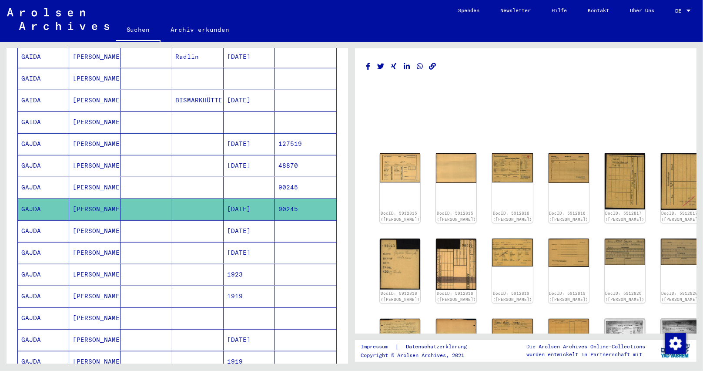
click at [243, 140] on mat-cell "[DATE]" at bounding box center [249, 143] width 51 height 21
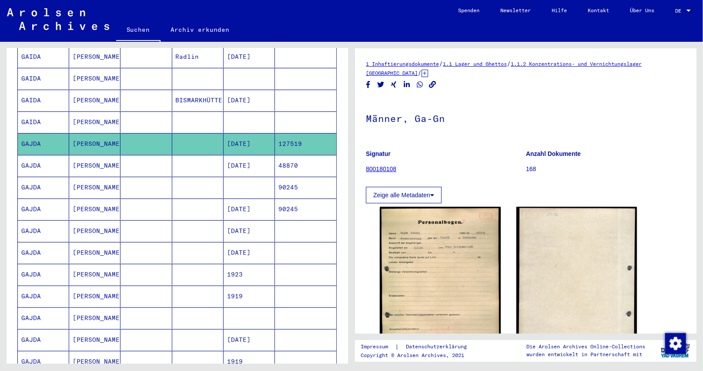
click at [240, 113] on mat-cell at bounding box center [249, 121] width 51 height 21
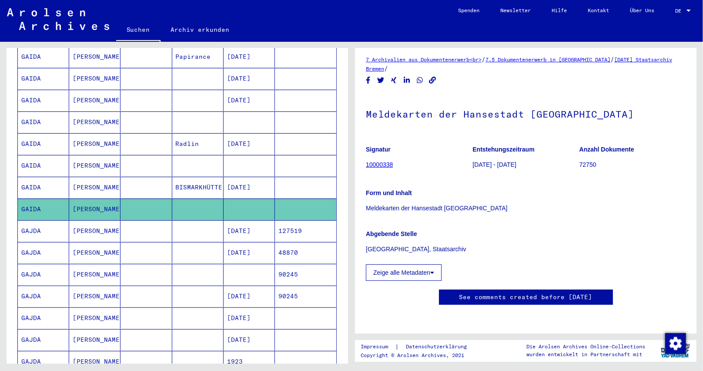
scroll to position [74, 0]
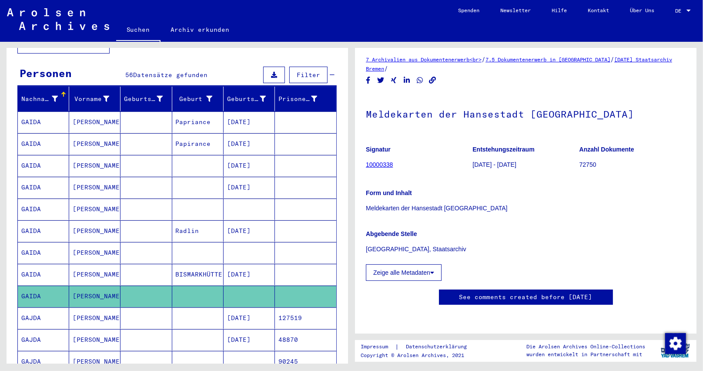
click at [224, 114] on mat-cell "[DATE]" at bounding box center [249, 121] width 51 height 21
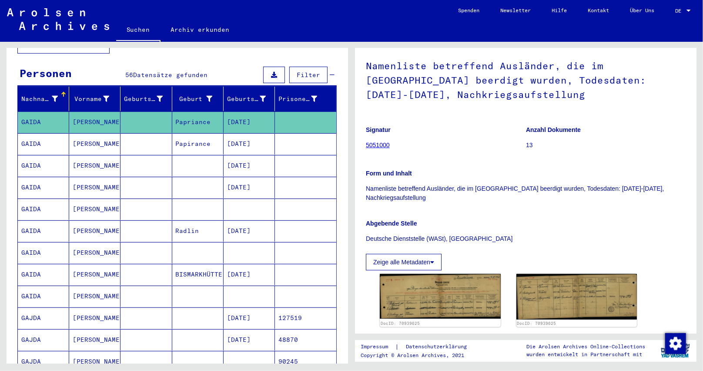
scroll to position [87, 0]
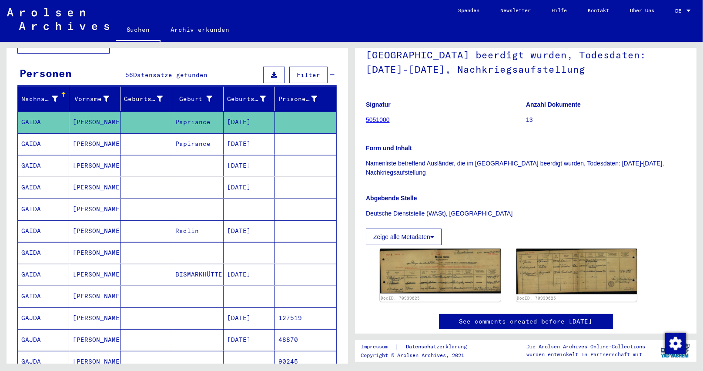
click at [247, 135] on mat-cell "[DATE]" at bounding box center [249, 143] width 51 height 21
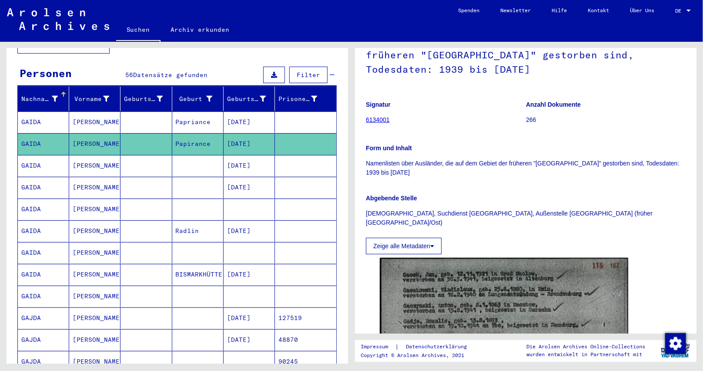
click at [241, 198] on mat-cell at bounding box center [249, 208] width 51 height 21
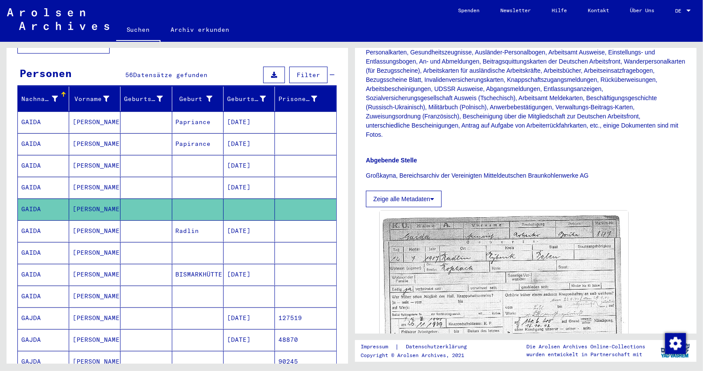
scroll to position [217, 0]
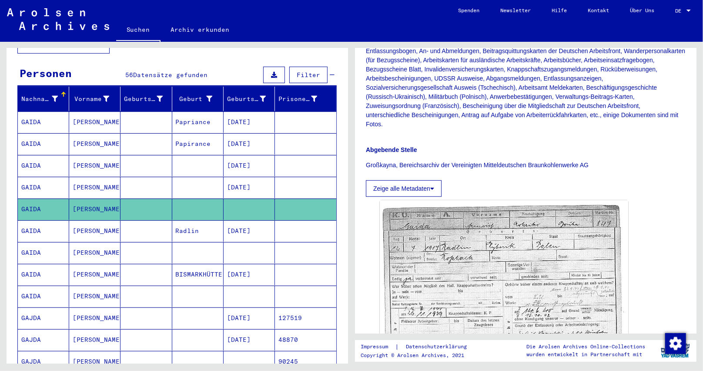
click at [244, 242] on mat-cell at bounding box center [249, 252] width 51 height 21
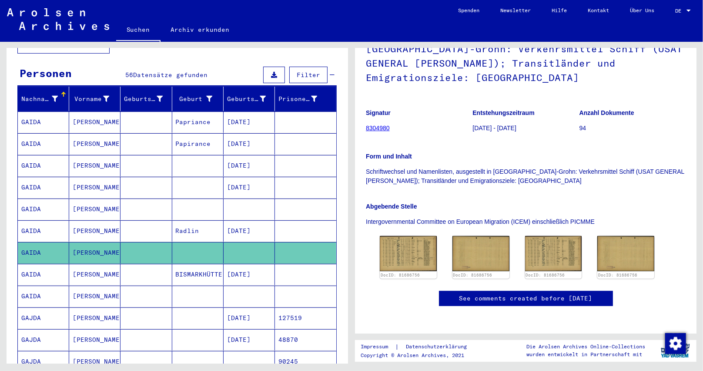
click at [224, 285] on mat-cell at bounding box center [249, 295] width 51 height 21
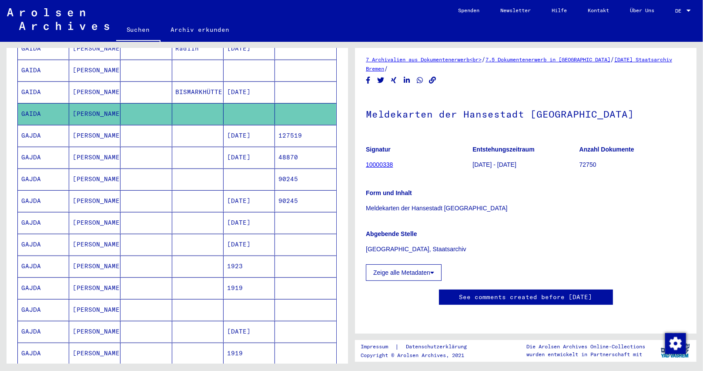
scroll to position [335, 0]
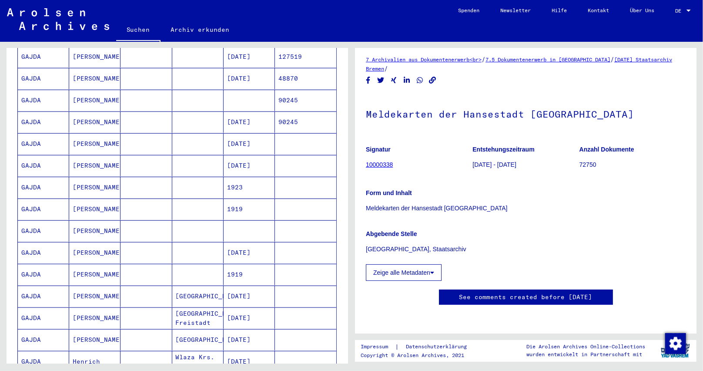
click at [237, 220] on mat-cell at bounding box center [249, 230] width 51 height 21
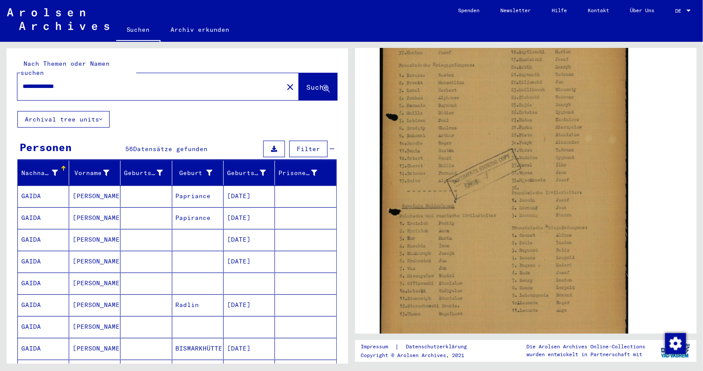
drag, startPoint x: 83, startPoint y: 79, endPoint x: 0, endPoint y: 74, distance: 83.2
click at [0, 74] on div "**********" at bounding box center [175, 202] width 351 height 321
paste input "text"
paste input "**********"
click at [304, 73] on button "Suche" at bounding box center [318, 86] width 38 height 27
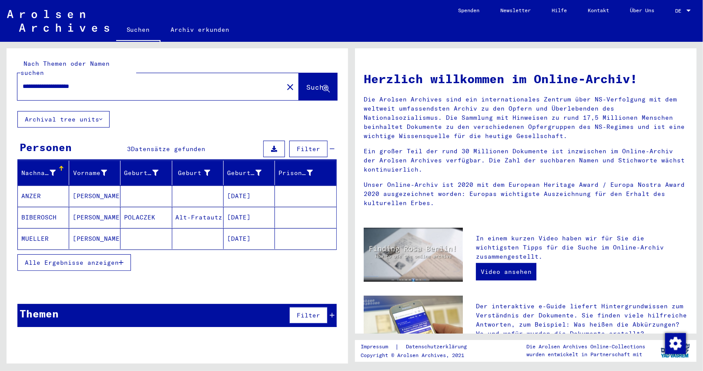
click at [118, 258] on span "Alle Ergebnisse anzeigen" at bounding box center [72, 262] width 94 height 8
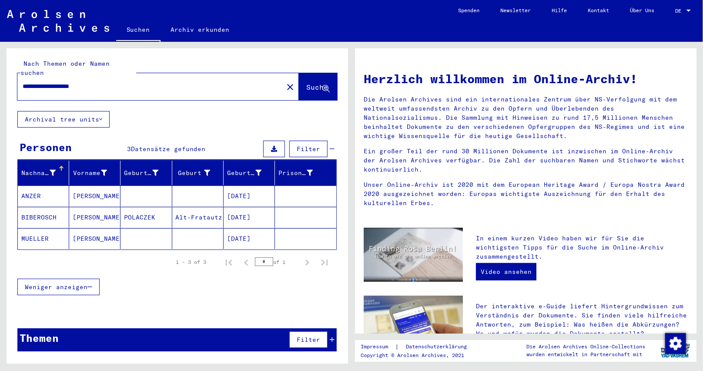
click at [233, 212] on mat-cell "[DATE]" at bounding box center [249, 217] width 51 height 21
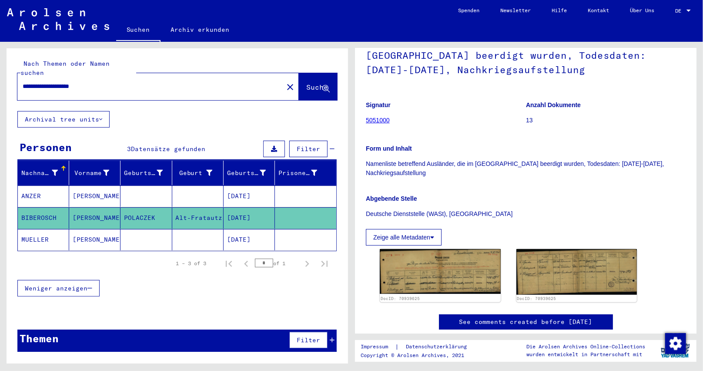
scroll to position [87, 0]
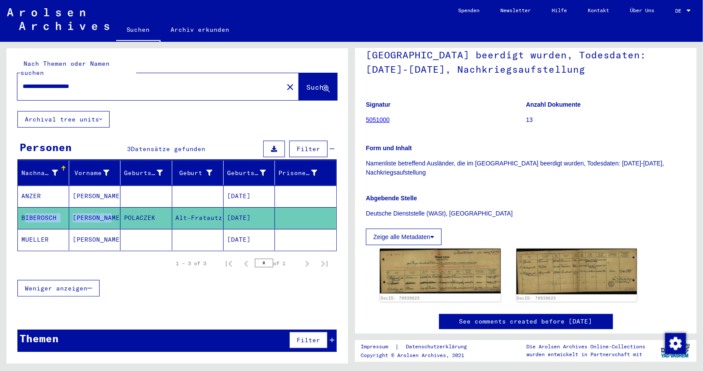
click at [0, 207] on div "**********" at bounding box center [175, 202] width 351 height 321
click at [0, 75] on div "**********" at bounding box center [175, 202] width 351 height 321
paste input "text"
click at [321, 83] on span "Suche" at bounding box center [317, 87] width 22 height 9
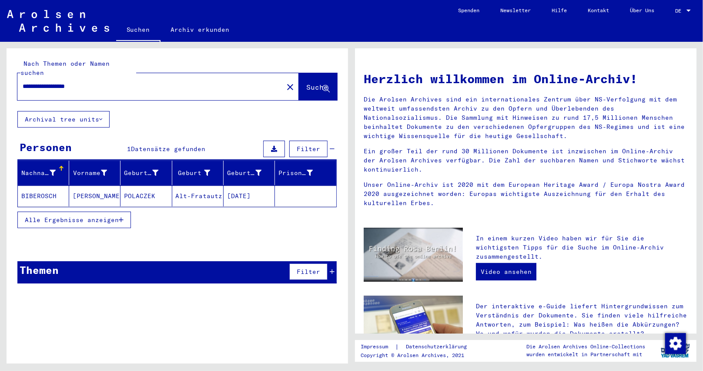
click at [255, 338] on div "**********" at bounding box center [177, 208] width 341 height 321
drag, startPoint x: 114, startPoint y: 80, endPoint x: 0, endPoint y: 71, distance: 114.8
click at [0, 71] on div "**********" at bounding box center [175, 202] width 351 height 321
paste input "text"
click at [325, 85] on icon at bounding box center [325, 88] width 7 height 7
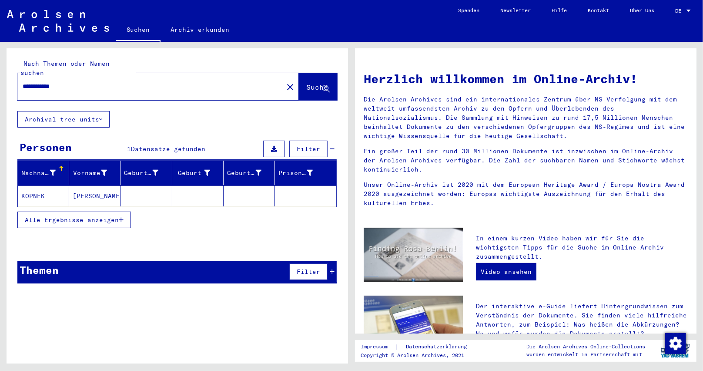
click at [255, 185] on mat-cell at bounding box center [249, 195] width 51 height 21
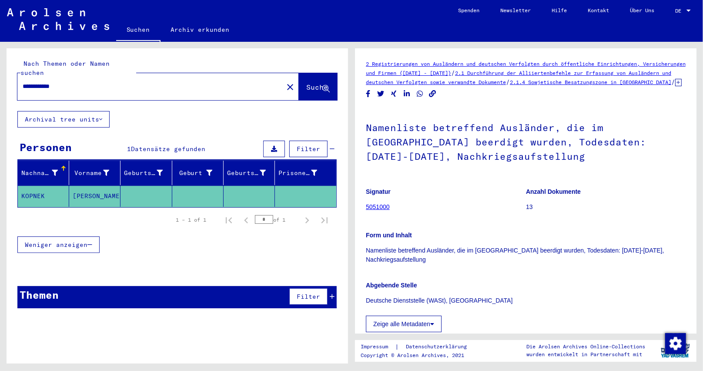
drag, startPoint x: 75, startPoint y: 74, endPoint x: 0, endPoint y: 71, distance: 74.9
click at [0, 71] on div "**********" at bounding box center [175, 202] width 351 height 321
paste input "text"
click at [306, 83] on span "Suche" at bounding box center [317, 87] width 22 height 9
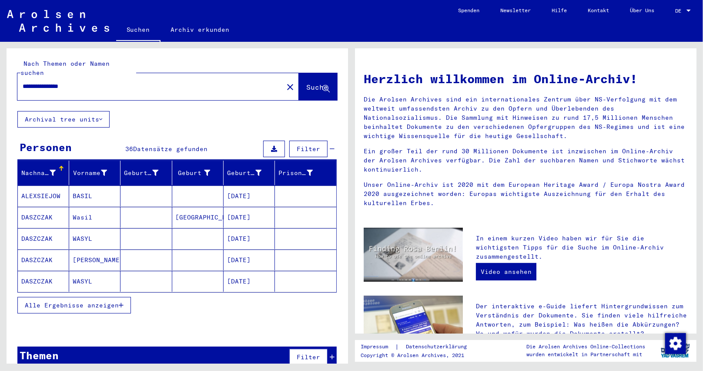
click at [120, 302] on icon "button" at bounding box center [121, 305] width 5 height 6
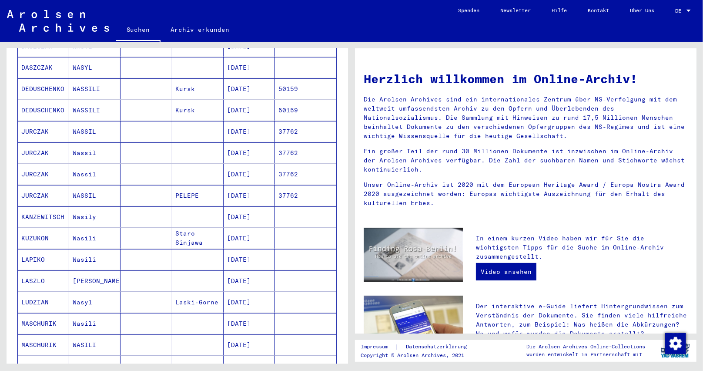
scroll to position [261, 0]
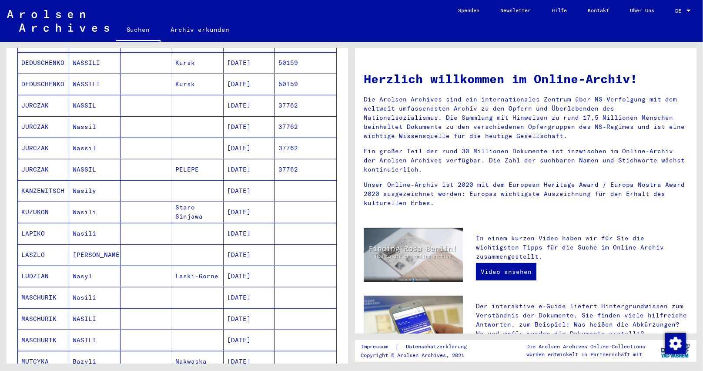
click at [48, 271] on mat-cell "LUDZIAN" at bounding box center [43, 275] width 51 height 21
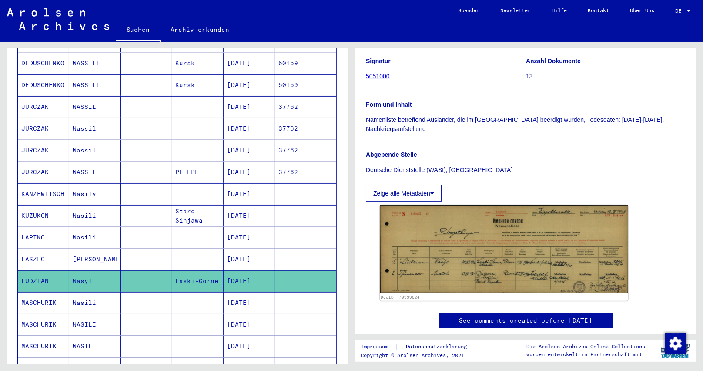
scroll to position [307, 0]
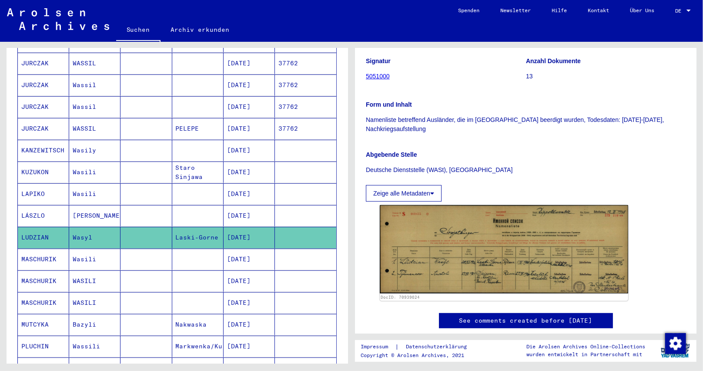
drag, startPoint x: 88, startPoint y: 228, endPoint x: 8, endPoint y: 224, distance: 80.1
click at [8, 224] on div "Nachname Vorname Geburtsname Geburt‏ Geburtsdatum Prisoner # ALEXSIEJOW BASIL […" at bounding box center [177, 166] width 341 height 625
copy mat-row "LUDZIAN [PERSON_NAME]"
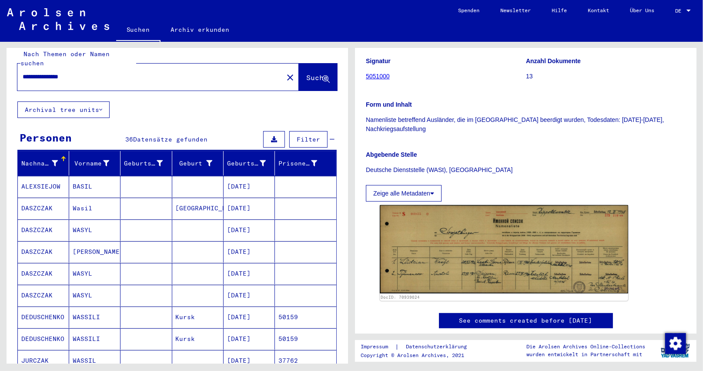
scroll to position [0, 0]
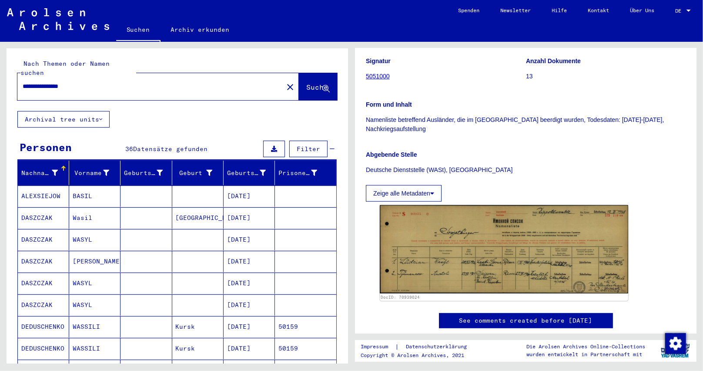
drag, startPoint x: 97, startPoint y: 76, endPoint x: 0, endPoint y: 76, distance: 97.0
click at [0, 76] on div "**********" at bounding box center [175, 202] width 351 height 321
paste input "text"
click at [306, 83] on span "Suche" at bounding box center [317, 87] width 22 height 9
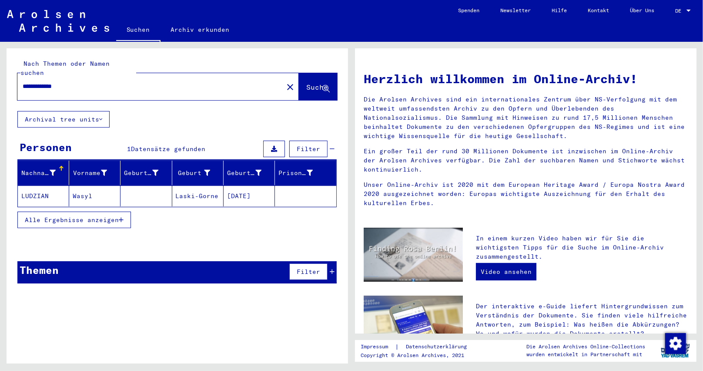
drag, startPoint x: 76, startPoint y: 76, endPoint x: 105, endPoint y: 79, distance: 29.4
click at [105, 82] on input "**********" at bounding box center [148, 86] width 250 height 9
click at [315, 85] on button "Suche" at bounding box center [318, 86] width 38 height 27
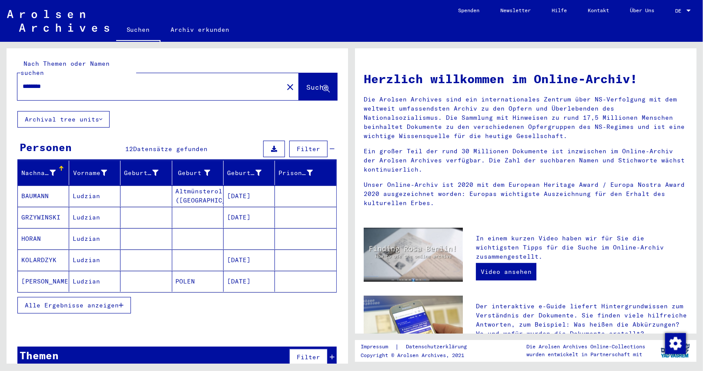
click at [122, 298] on button "Alle Ergebnisse anzeigen" at bounding box center [74, 305] width 114 height 17
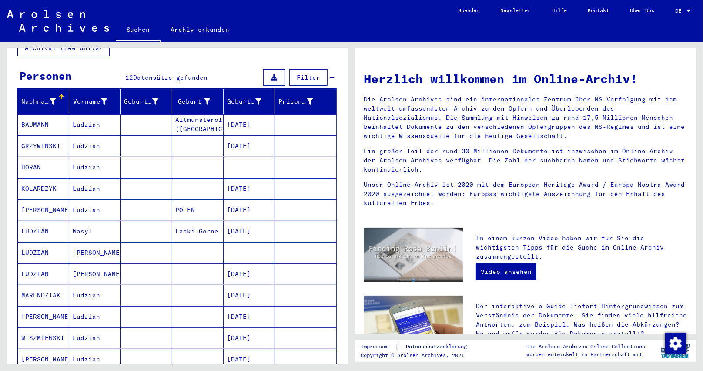
scroll to position [87, 0]
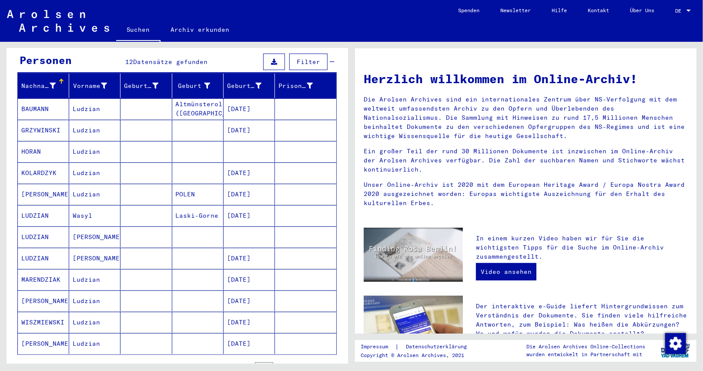
click at [247, 226] on mat-cell at bounding box center [249, 236] width 51 height 21
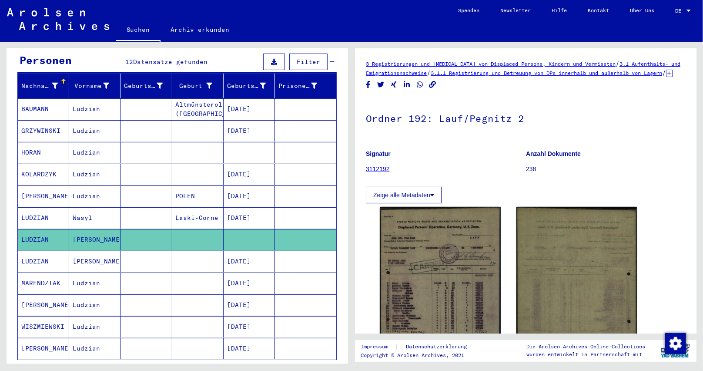
drag, startPoint x: 185, startPoint y: 211, endPoint x: 150, endPoint y: 211, distance: 35.2
click at [150, 211] on mat-row "LUDZIAN [PERSON_NAME] [DATE]" at bounding box center [177, 218] width 318 height 22
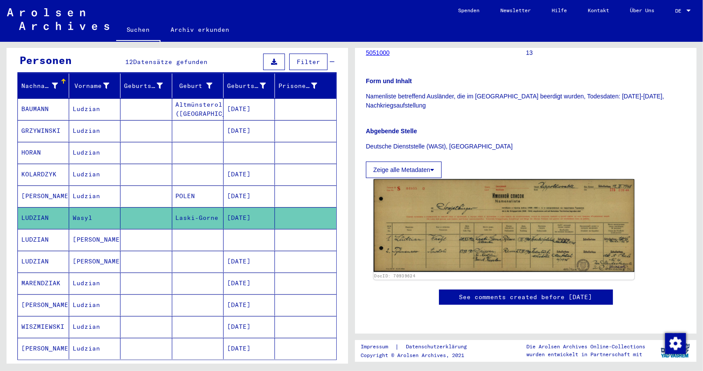
scroll to position [261, 0]
click at [457, 179] on img at bounding box center [504, 225] width 261 height 93
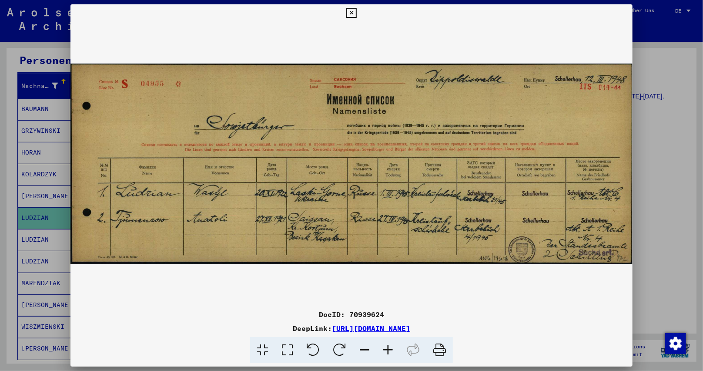
click at [392, 351] on icon at bounding box center [387, 350] width 23 height 27
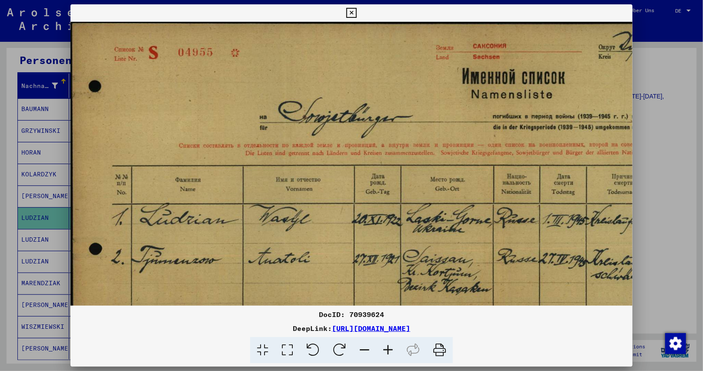
click at [392, 351] on icon at bounding box center [387, 350] width 23 height 27
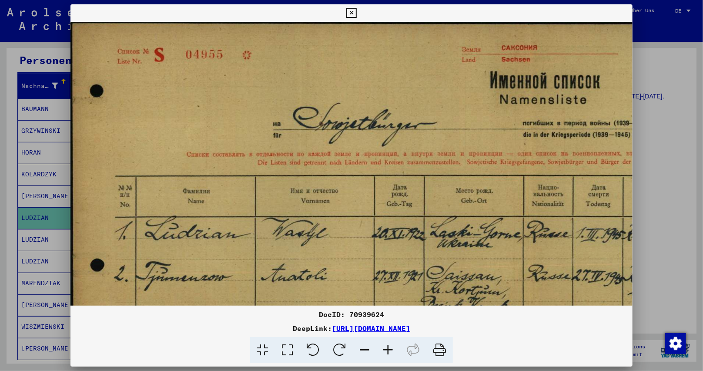
click at [392, 348] on icon at bounding box center [387, 350] width 23 height 27
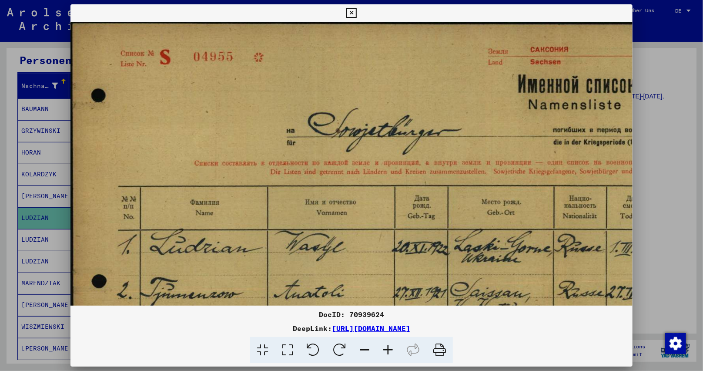
click at [392, 347] on icon at bounding box center [387, 350] width 23 height 27
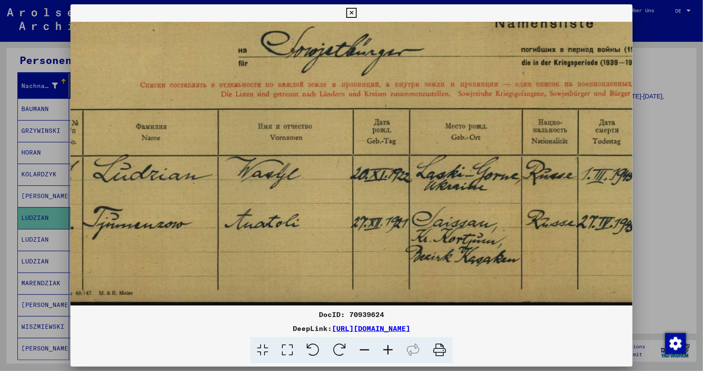
scroll to position [87, 64]
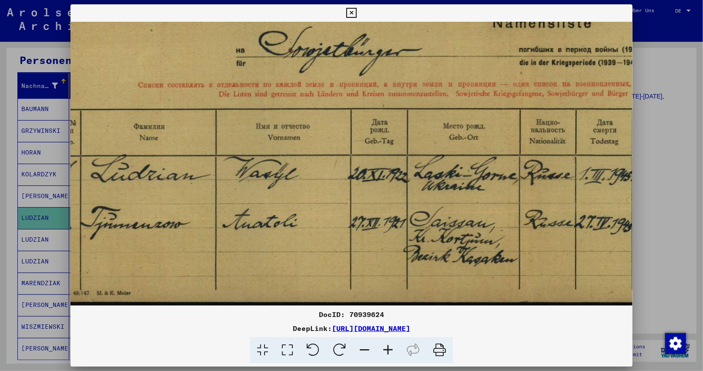
drag, startPoint x: 382, startPoint y: 140, endPoint x: 346, endPoint y: 57, distance: 91.2
click at [346, 57] on img at bounding box center [528, 120] width 1042 height 371
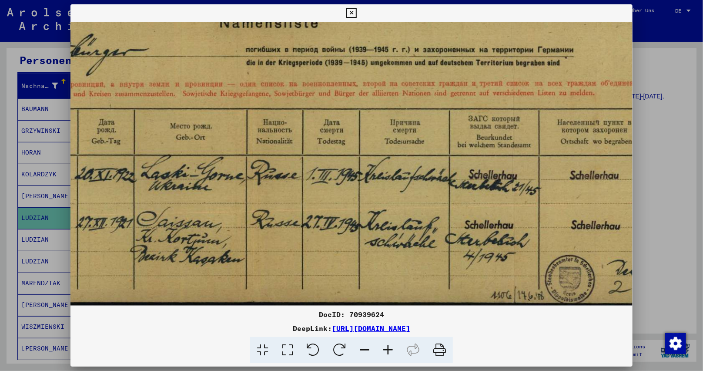
drag, startPoint x: 446, startPoint y: 219, endPoint x: 258, endPoint y: 194, distance: 189.6
click at [171, 192] on img at bounding box center [254, 120] width 1042 height 371
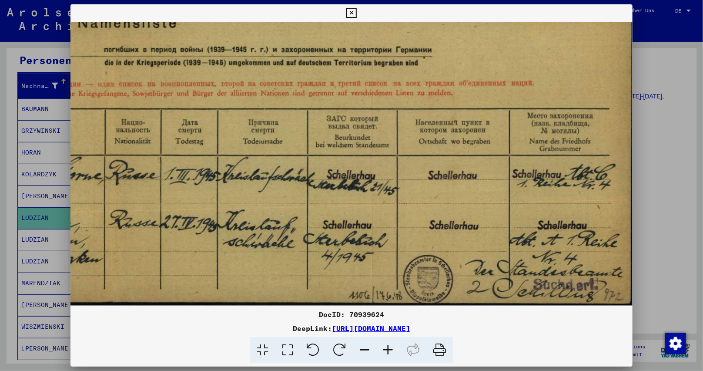
drag, startPoint x: 319, startPoint y: 188, endPoint x: 231, endPoint y: 175, distance: 89.3
click at [231, 175] on img at bounding box center [113, 120] width 1042 height 371
drag, startPoint x: 343, startPoint y: 14, endPoint x: 181, endPoint y: 74, distance: 172.3
click at [341, 15] on div "DocID: 70939624 DeepLink: [URL][DOMAIN_NAME]" at bounding box center [351, 183] width 562 height 359
drag, startPoint x: 352, startPoint y: 15, endPoint x: 301, endPoint y: 52, distance: 63.3
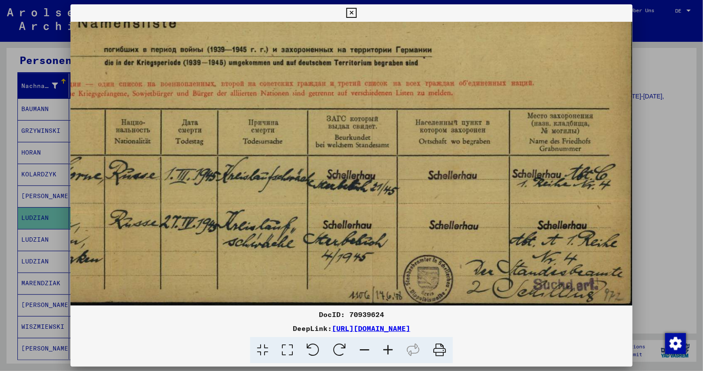
click at [347, 22] on div "DocID: 70939624 DeepLink: [URL][DOMAIN_NAME]" at bounding box center [351, 183] width 562 height 359
drag, startPoint x: 351, startPoint y: 14, endPoint x: 348, endPoint y: 17, distance: 4.6
click at [351, 15] on icon at bounding box center [351, 13] width 10 height 10
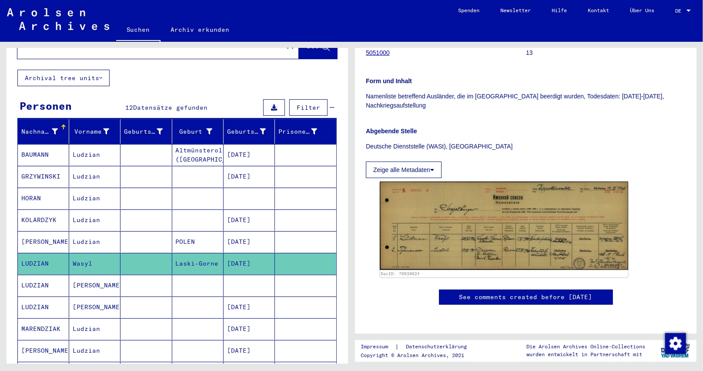
scroll to position [0, 0]
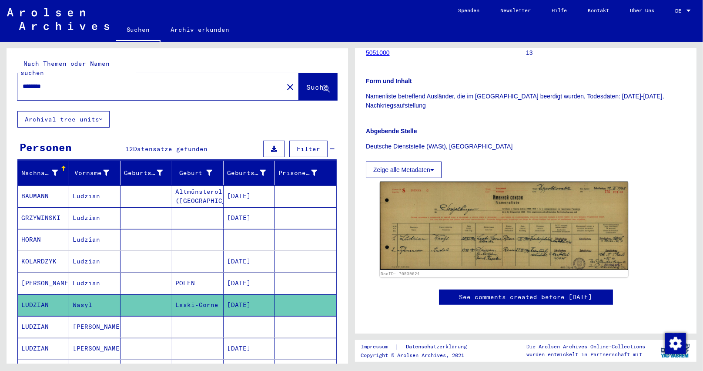
drag, startPoint x: 83, startPoint y: 77, endPoint x: 0, endPoint y: 48, distance: 87.8
click at [0, 48] on div "Nach Themen oder Namen suchen ******* close Suche Archival tree units Personen …" at bounding box center [175, 202] width 351 height 321
paste input "***"
type input "**********"
click at [306, 83] on span "Suche" at bounding box center [317, 87] width 22 height 9
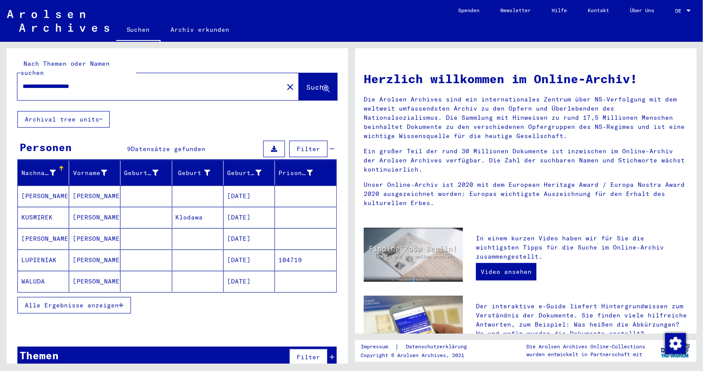
click at [118, 301] on span "Alle Ergebnisse anzeigen" at bounding box center [72, 305] width 94 height 8
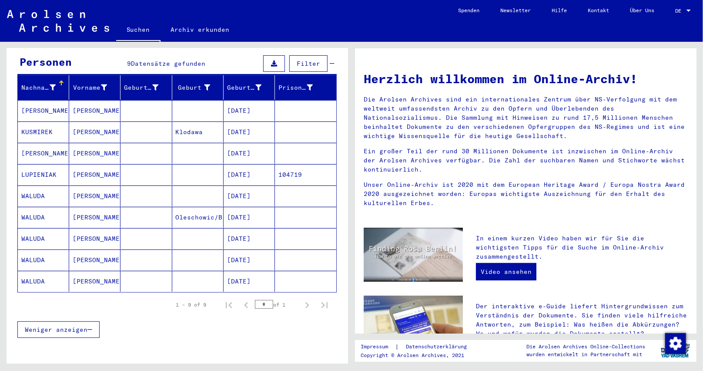
scroll to position [87, 0]
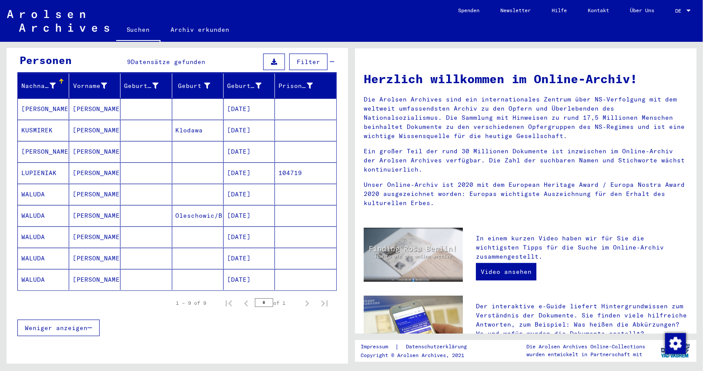
click at [52, 270] on mat-cell "WALUDA" at bounding box center [43, 279] width 51 height 21
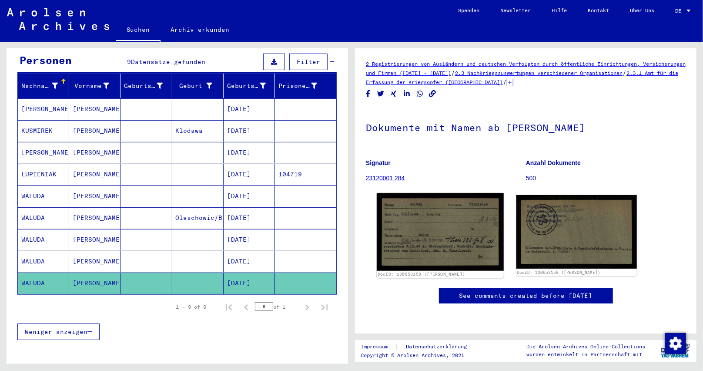
click at [433, 232] on img at bounding box center [440, 231] width 127 height 77
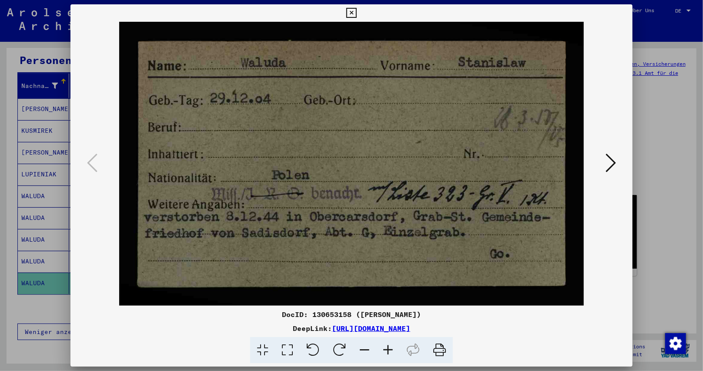
click at [382, 354] on icon at bounding box center [387, 350] width 23 height 27
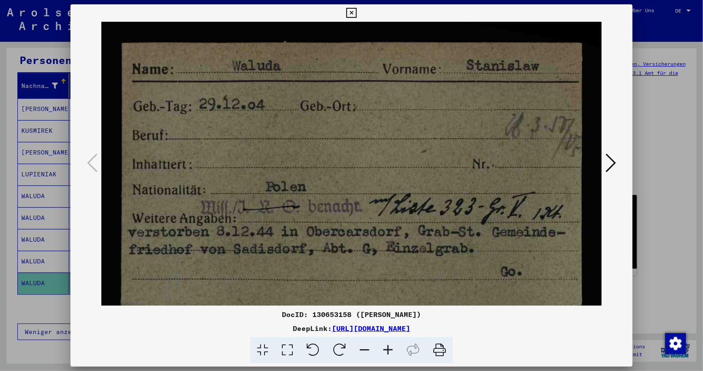
click at [382, 354] on icon at bounding box center [387, 350] width 23 height 27
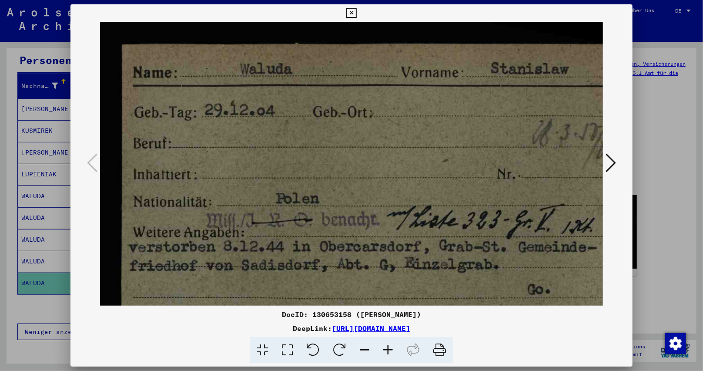
click at [382, 354] on icon at bounding box center [387, 350] width 23 height 27
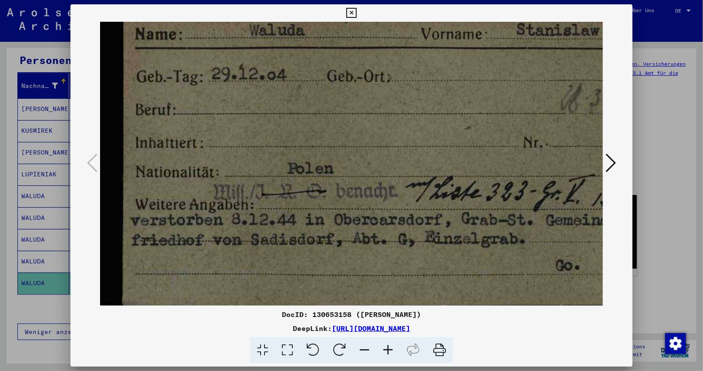
scroll to position [47, 0]
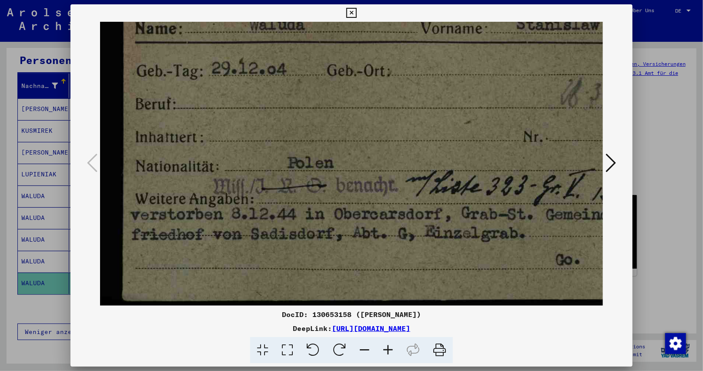
drag, startPoint x: 404, startPoint y: 193, endPoint x: 408, endPoint y: 154, distance: 38.9
click at [408, 154] on img at bounding box center [385, 148] width 571 height 349
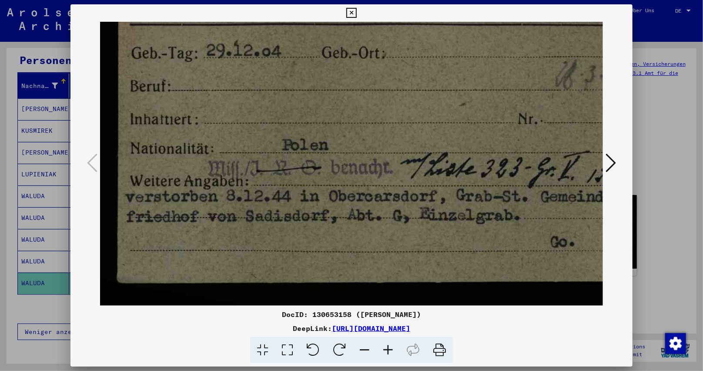
scroll to position [65, 0]
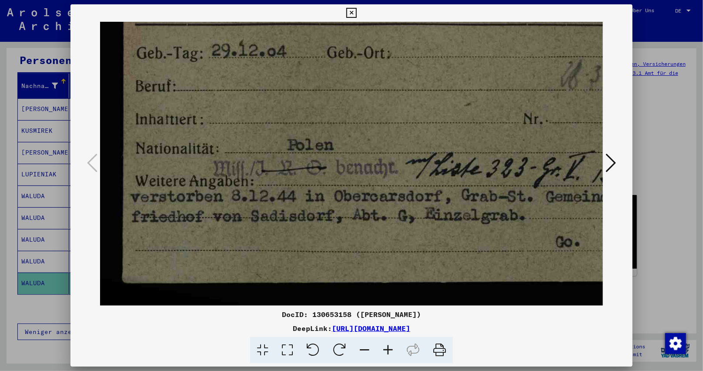
drag, startPoint x: 489, startPoint y: 224, endPoint x: 475, endPoint y: 201, distance: 26.9
click at [475, 201] on img at bounding box center [385, 131] width 571 height 349
click at [615, 161] on icon at bounding box center [610, 162] width 10 height 21
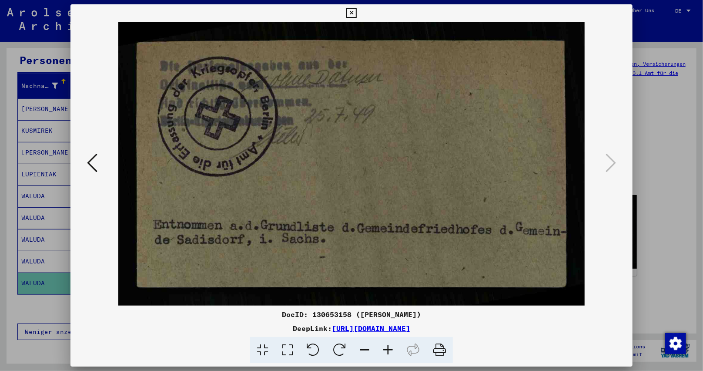
click at [351, 16] on icon at bounding box center [351, 13] width 10 height 10
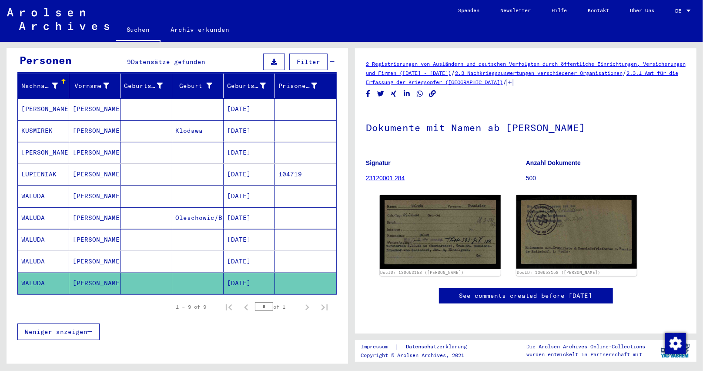
click at [247, 259] on mat-cell "[DATE]" at bounding box center [249, 261] width 51 height 21
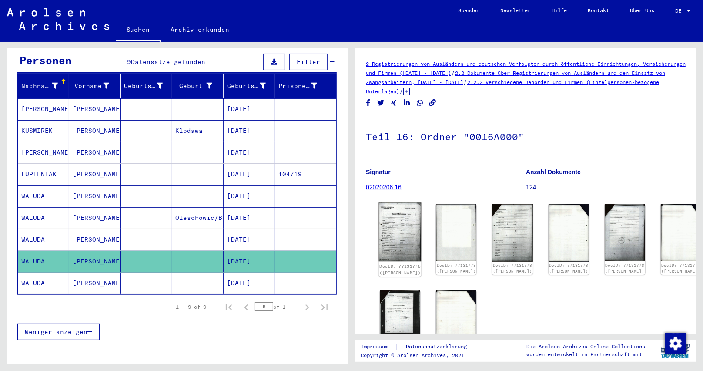
click at [408, 214] on img at bounding box center [400, 231] width 43 height 59
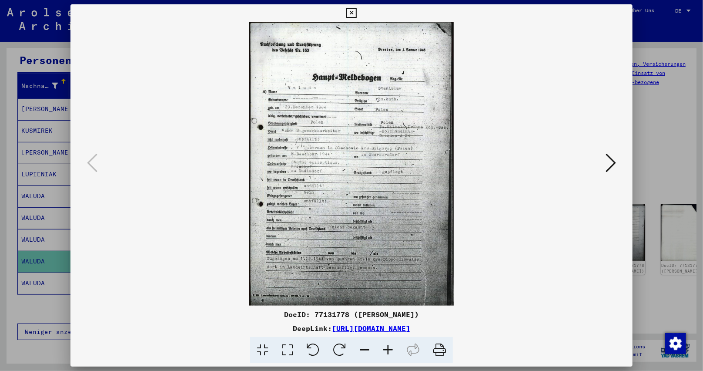
click at [379, 345] on icon at bounding box center [387, 350] width 23 height 27
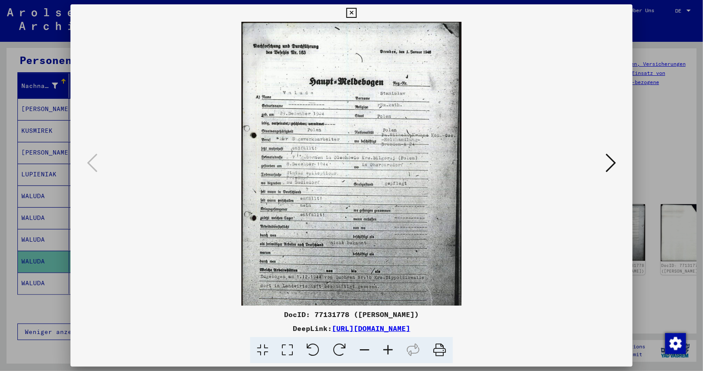
click at [379, 345] on icon at bounding box center [387, 350] width 23 height 27
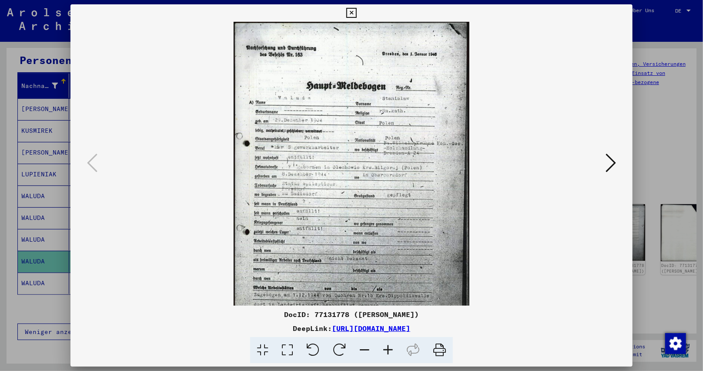
click at [379, 345] on icon at bounding box center [387, 350] width 23 height 27
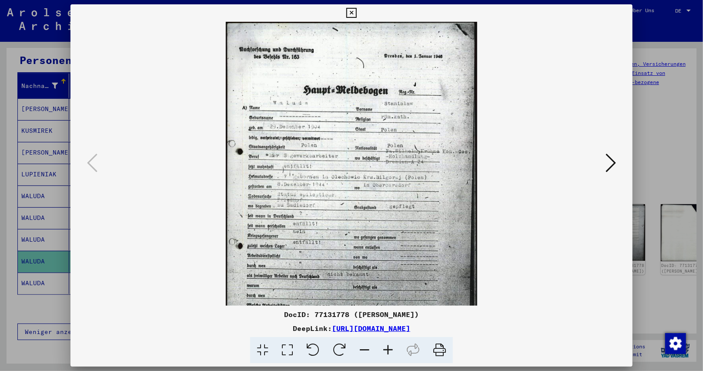
click at [379, 345] on icon at bounding box center [387, 350] width 23 height 27
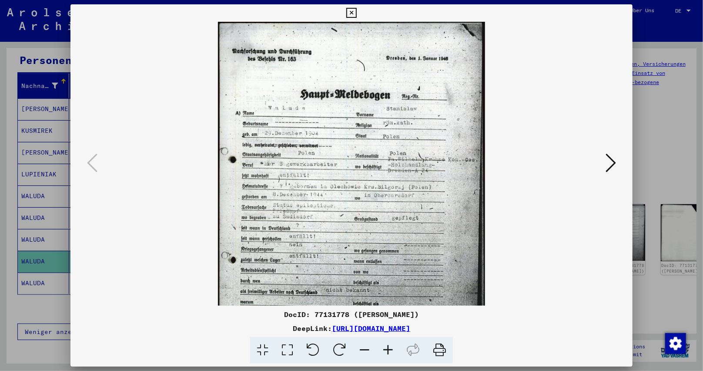
click at [379, 345] on icon at bounding box center [387, 350] width 23 height 27
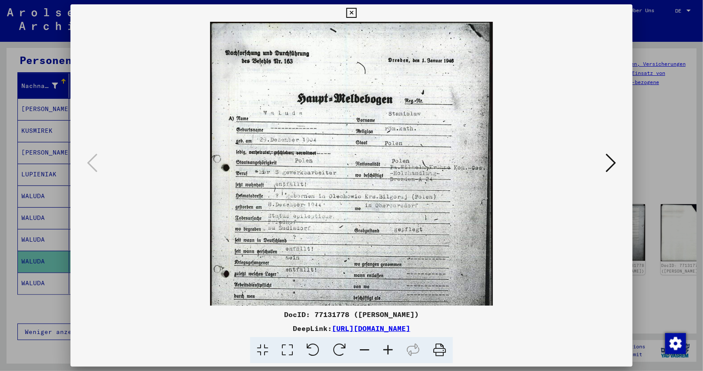
click at [379, 345] on icon at bounding box center [387, 350] width 23 height 27
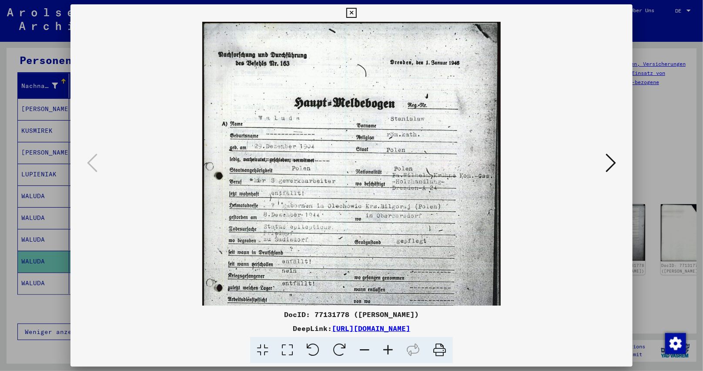
click at [379, 345] on icon at bounding box center [387, 350] width 23 height 27
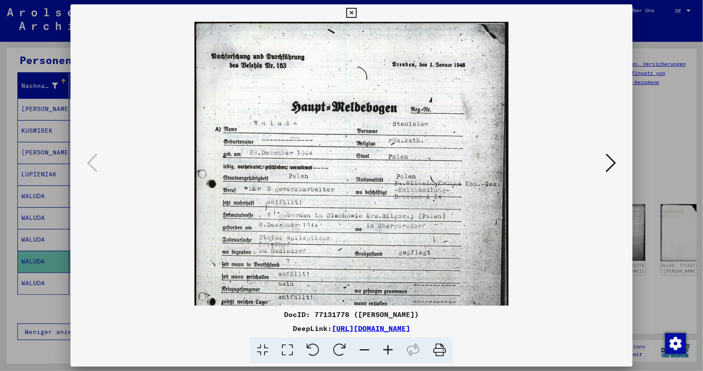
click at [379, 345] on icon at bounding box center [387, 350] width 23 height 27
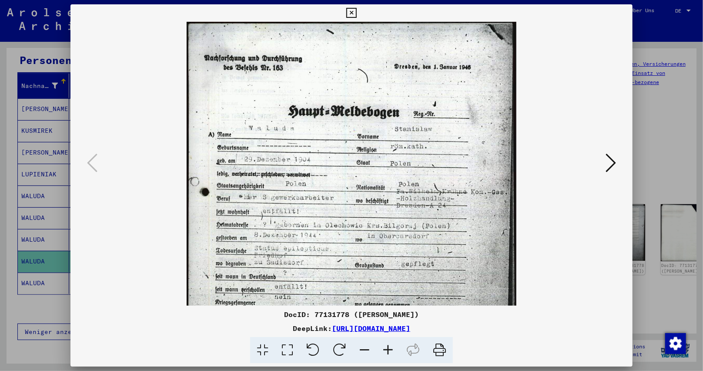
click at [379, 345] on icon at bounding box center [387, 350] width 23 height 27
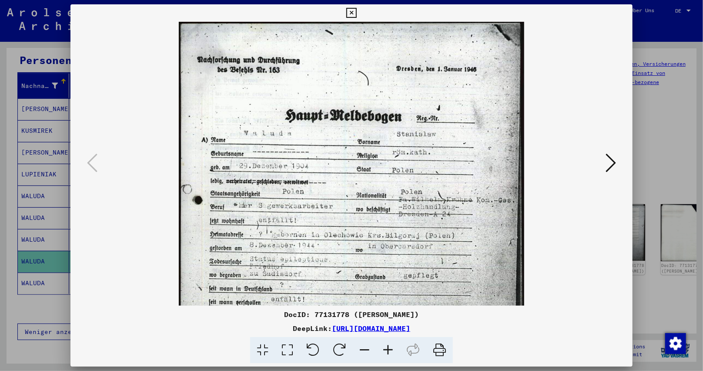
click at [379, 345] on icon at bounding box center [387, 350] width 23 height 27
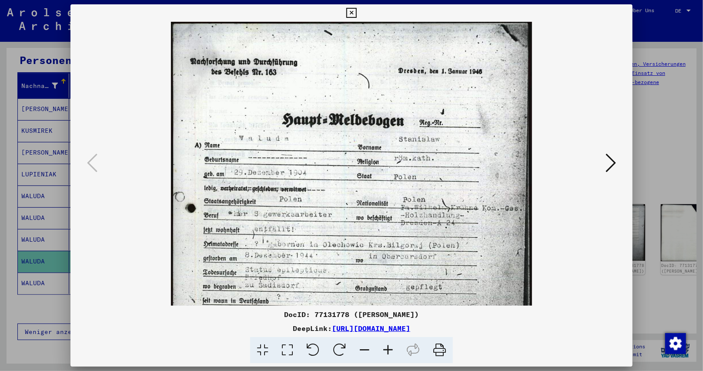
click at [379, 345] on icon at bounding box center [387, 350] width 23 height 27
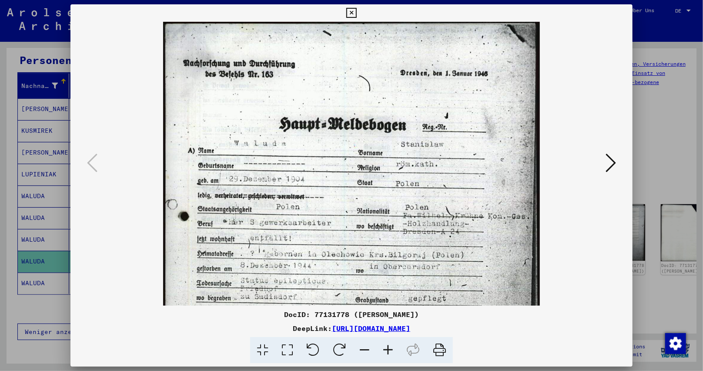
click at [379, 345] on icon at bounding box center [387, 350] width 23 height 27
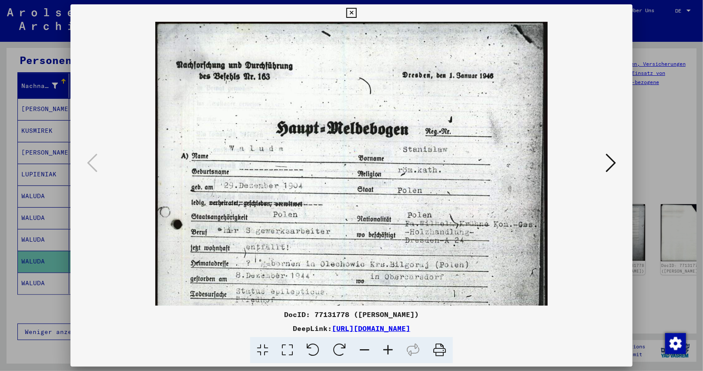
click at [379, 345] on icon at bounding box center [387, 350] width 23 height 27
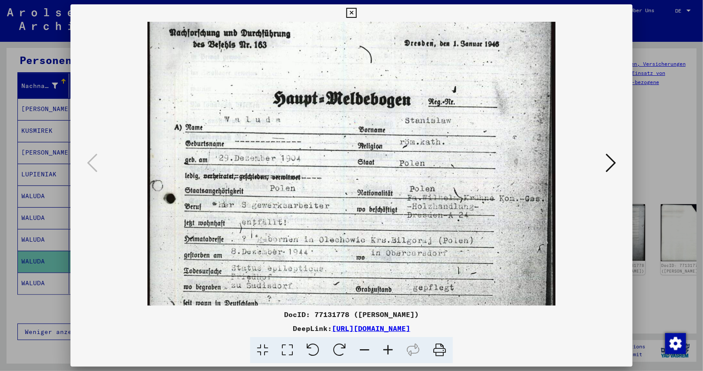
drag, startPoint x: 378, startPoint y: 264, endPoint x: 384, endPoint y: 228, distance: 37.1
click at [384, 228] on img at bounding box center [351, 271] width 408 height 566
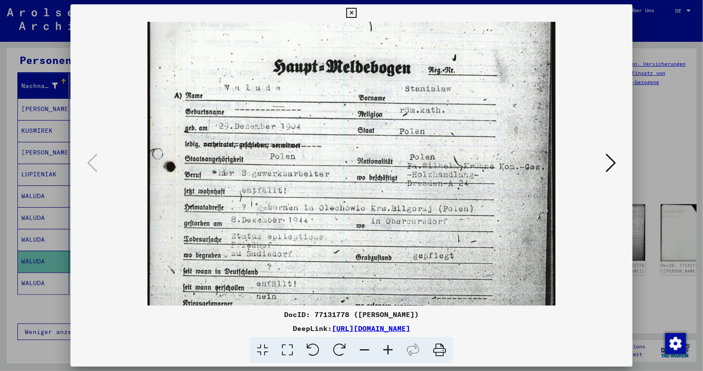
drag, startPoint x: 397, startPoint y: 251, endPoint x: 398, endPoint y: 236, distance: 14.4
click at [398, 236] on img at bounding box center [351, 239] width 408 height 566
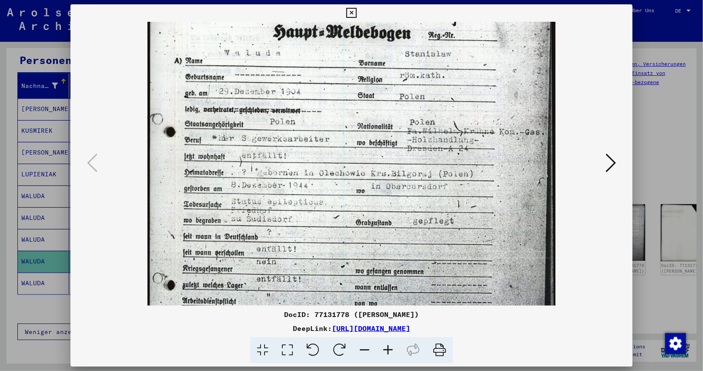
scroll to position [103, 0]
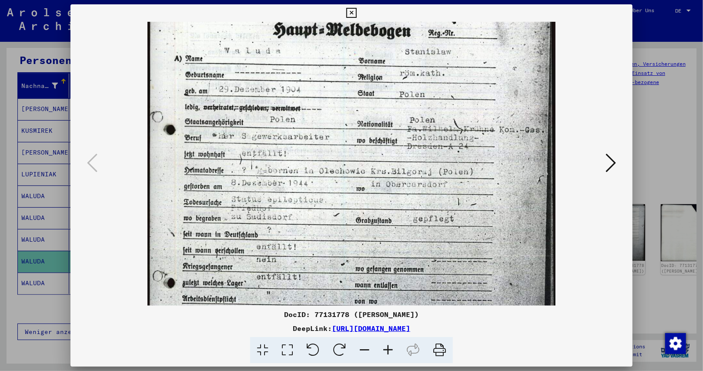
drag, startPoint x: 413, startPoint y: 272, endPoint x: 411, endPoint y: 234, distance: 37.9
click at [411, 234] on img at bounding box center [351, 202] width 408 height 566
click at [612, 167] on icon at bounding box center [610, 162] width 10 height 21
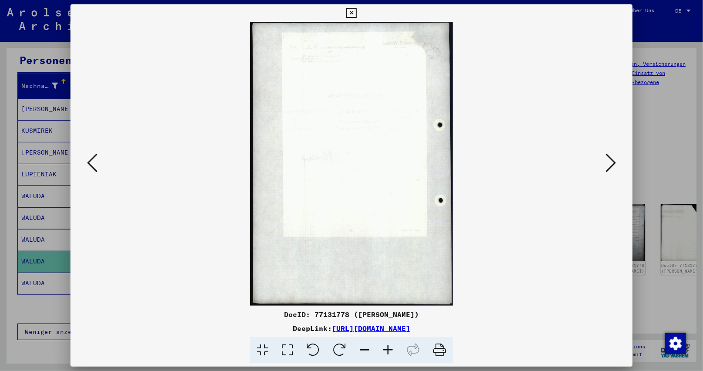
click at [612, 167] on icon at bounding box center [610, 162] width 10 height 21
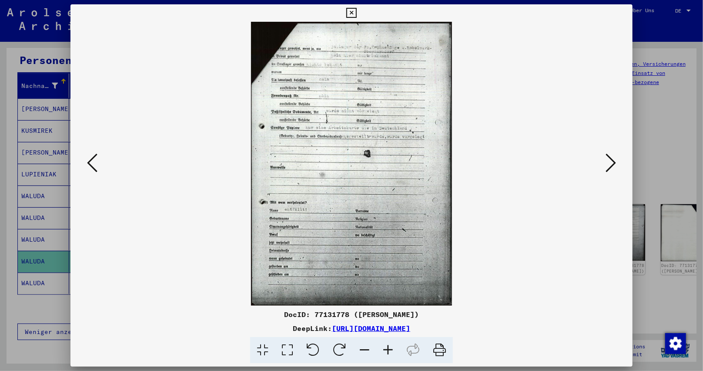
click at [612, 167] on icon at bounding box center [610, 162] width 10 height 21
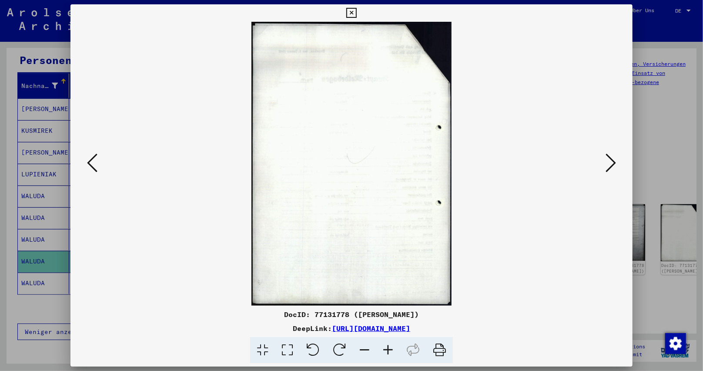
click at [612, 167] on icon at bounding box center [610, 162] width 10 height 21
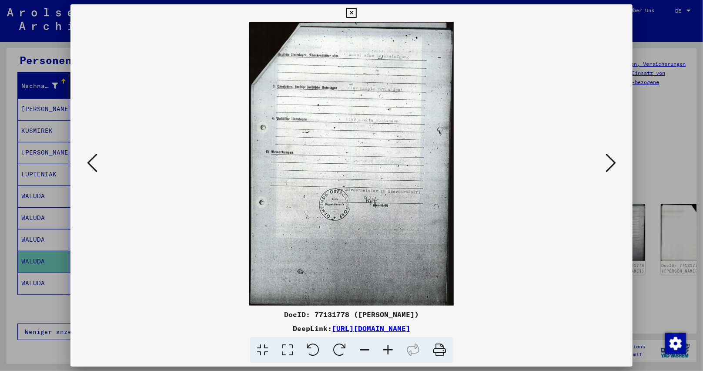
click at [612, 167] on icon at bounding box center [610, 162] width 10 height 21
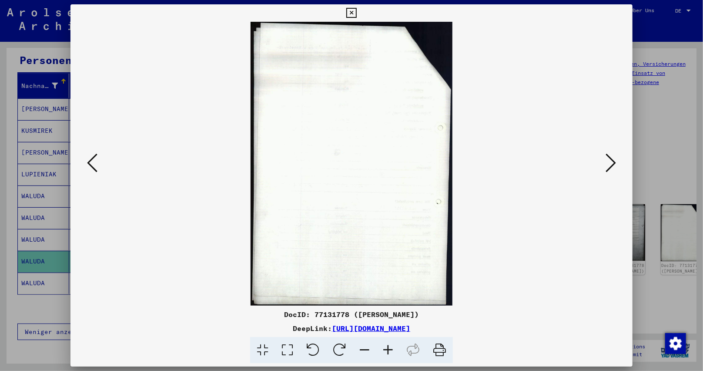
click at [612, 167] on icon at bounding box center [610, 162] width 10 height 21
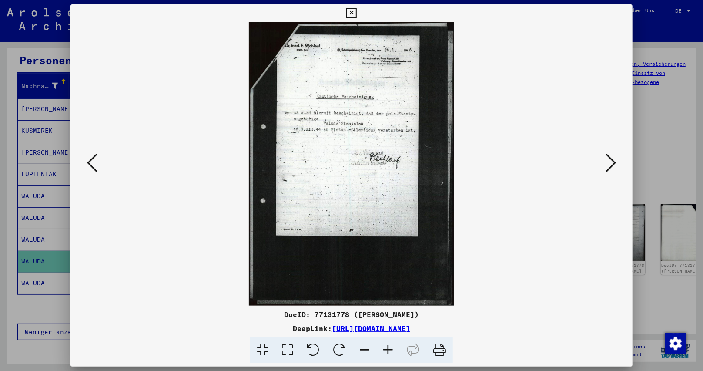
click at [383, 351] on icon at bounding box center [387, 350] width 23 height 27
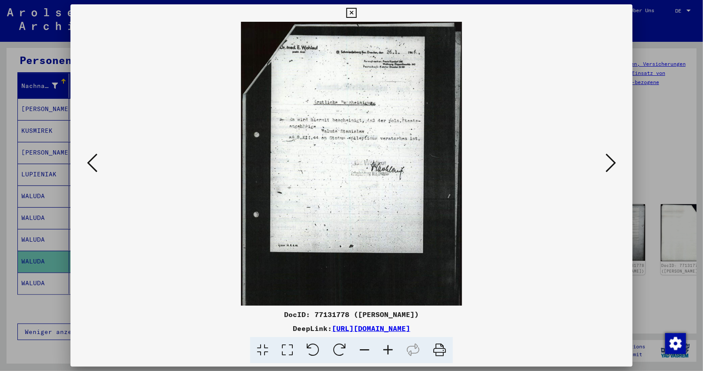
click at [383, 351] on icon at bounding box center [387, 350] width 23 height 27
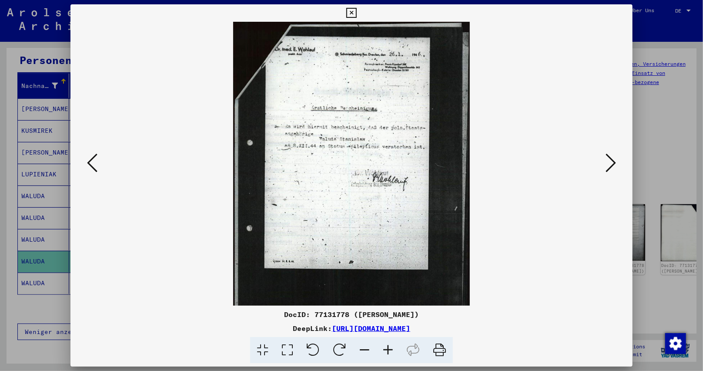
click at [383, 351] on icon at bounding box center [387, 350] width 23 height 27
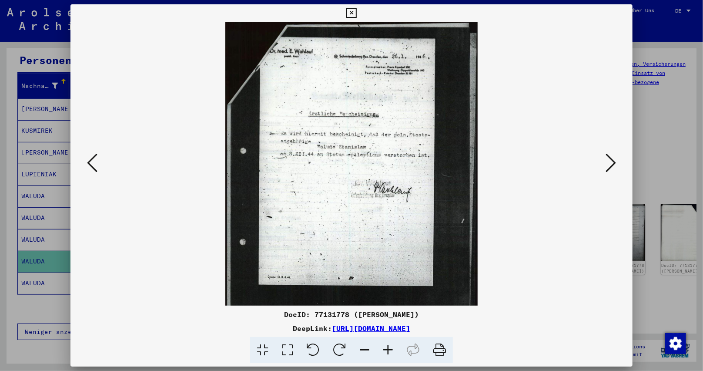
click at [383, 351] on icon at bounding box center [387, 350] width 23 height 27
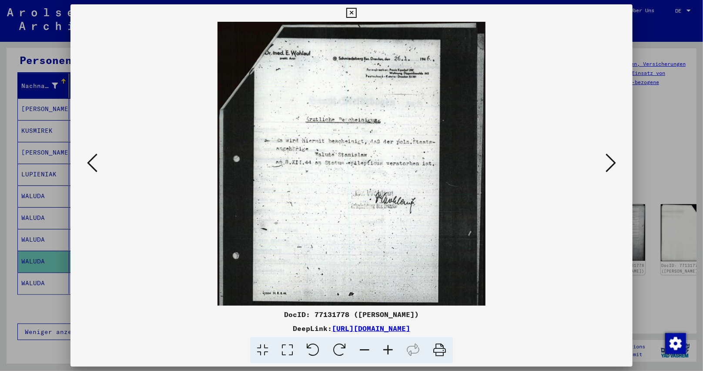
click at [383, 351] on icon at bounding box center [387, 350] width 23 height 27
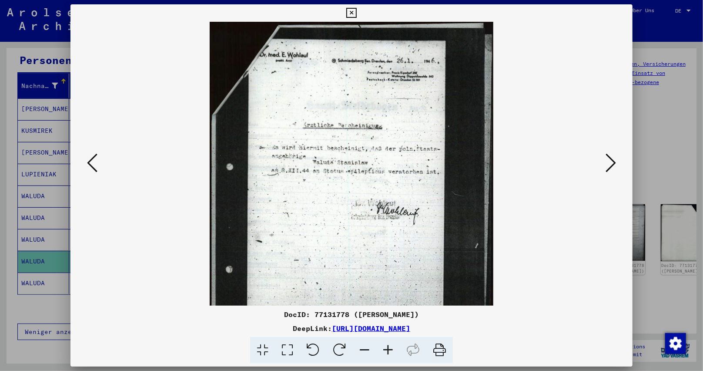
click at [383, 351] on icon at bounding box center [387, 350] width 23 height 27
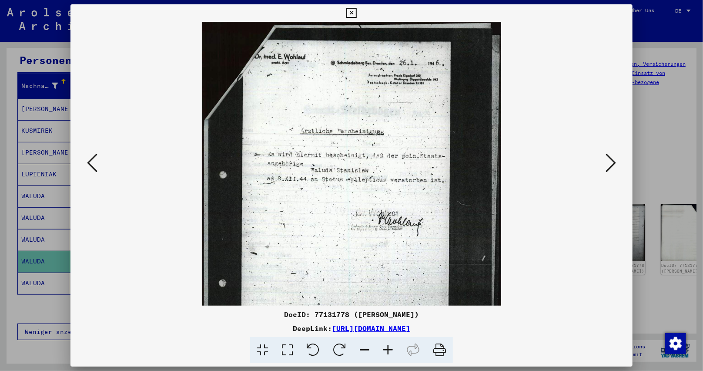
click at [383, 351] on icon at bounding box center [387, 350] width 23 height 27
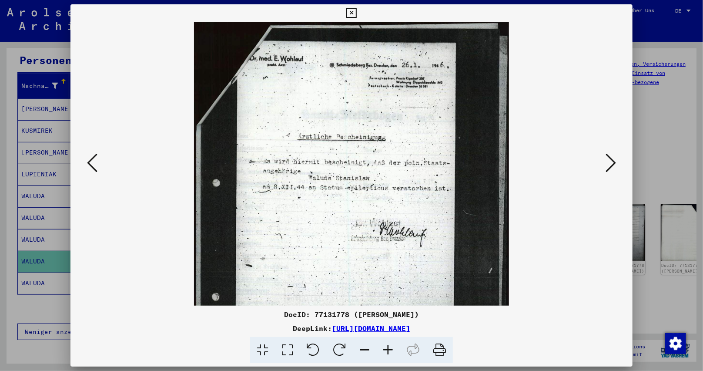
click at [346, 11] on button at bounding box center [351, 12] width 15 height 17
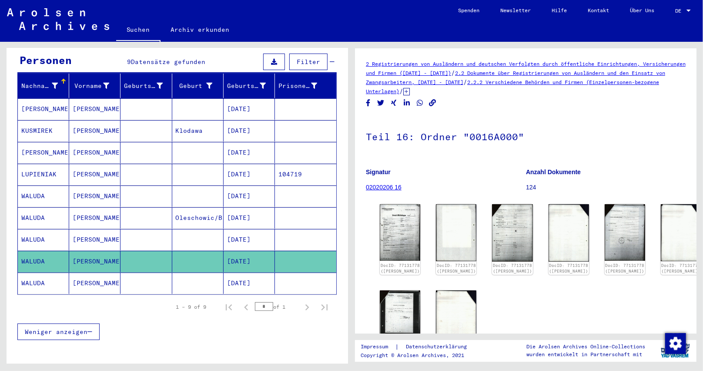
click at [250, 231] on mat-cell "[DATE]" at bounding box center [249, 239] width 51 height 21
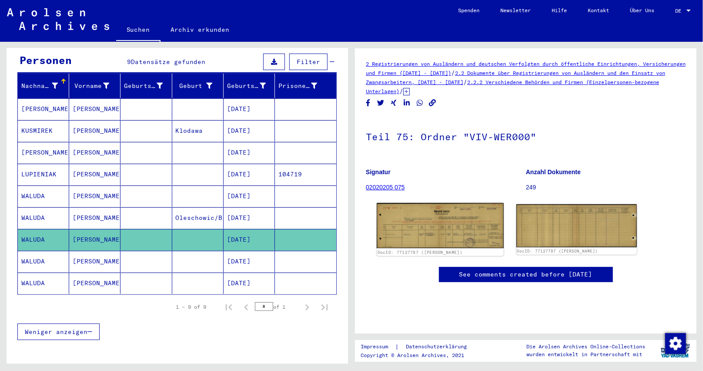
click at [449, 225] on img at bounding box center [440, 225] width 127 height 45
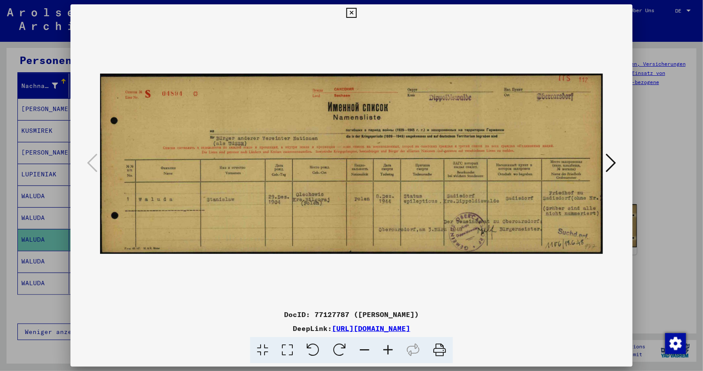
click at [388, 348] on icon at bounding box center [387, 350] width 23 height 27
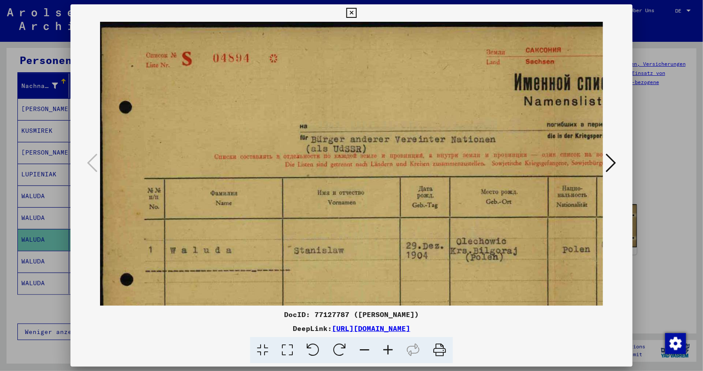
click at [388, 348] on icon at bounding box center [387, 350] width 23 height 27
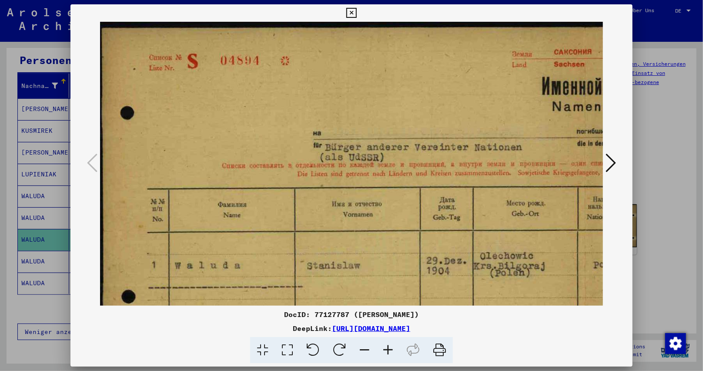
click at [388, 348] on icon at bounding box center [387, 350] width 23 height 27
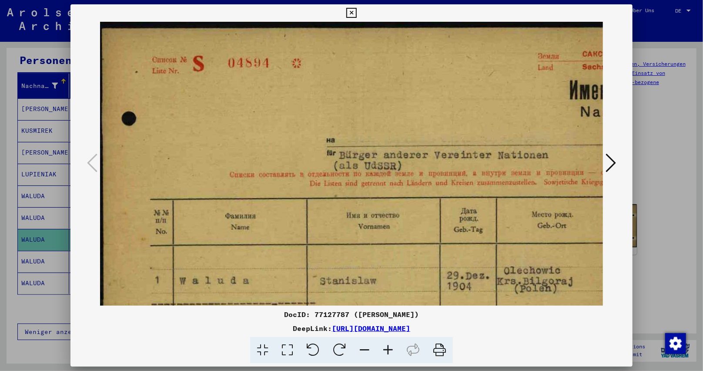
click at [388, 348] on icon at bounding box center [387, 350] width 23 height 27
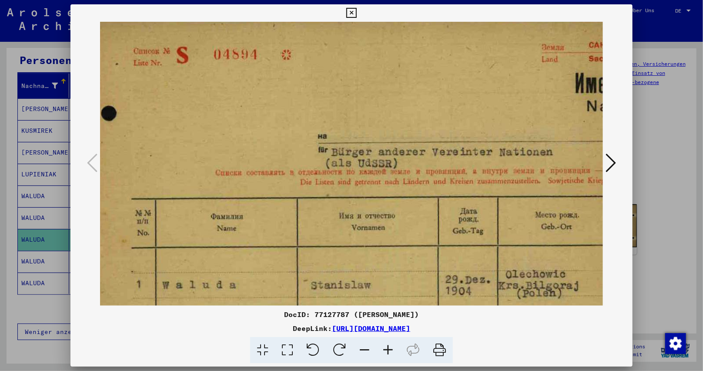
scroll to position [20, 40]
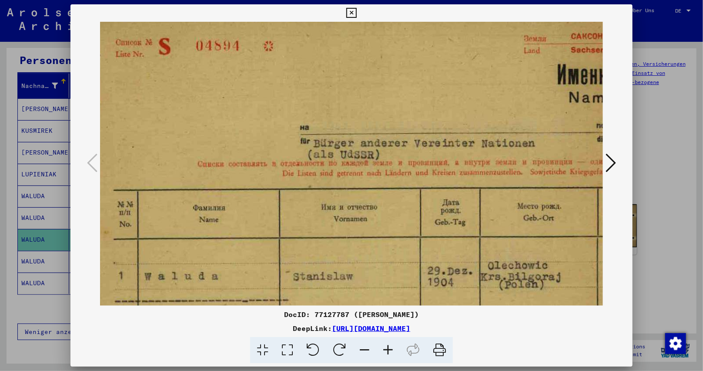
drag, startPoint x: 431, startPoint y: 244, endPoint x: 413, endPoint y: 235, distance: 20.6
click at [413, 235] on img at bounding box center [608, 198] width 1097 height 392
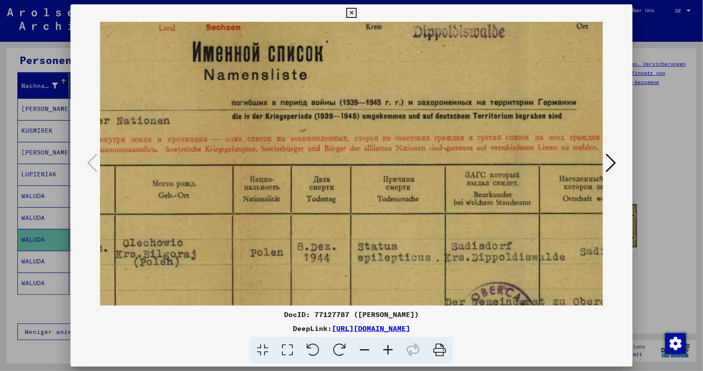
drag, startPoint x: 584, startPoint y: 282, endPoint x: 218, endPoint y: 258, distance: 366.6
click at [218, 258] on img at bounding box center [244, 176] width 1097 height 392
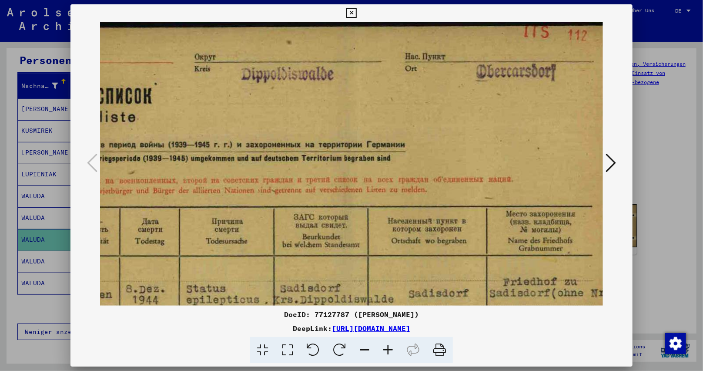
scroll to position [0, 584]
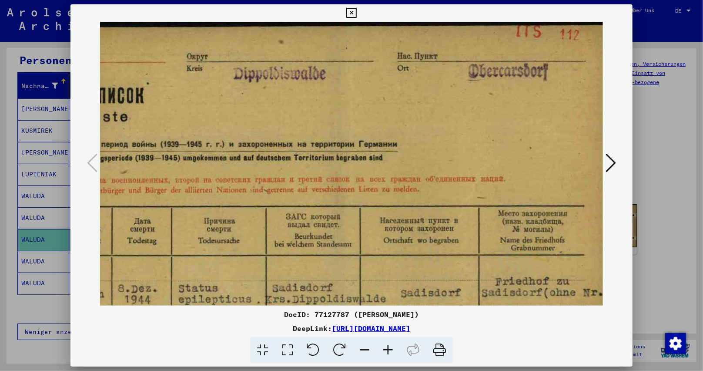
drag, startPoint x: 400, startPoint y: 144, endPoint x: 220, endPoint y: 195, distance: 187.3
click at [220, 195] on img at bounding box center [64, 217] width 1097 height 392
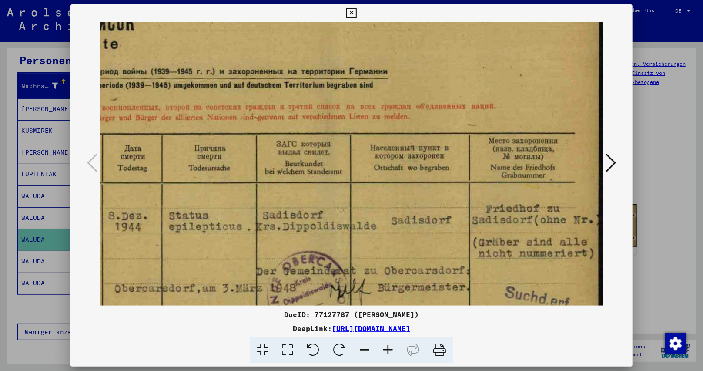
scroll to position [76, 593]
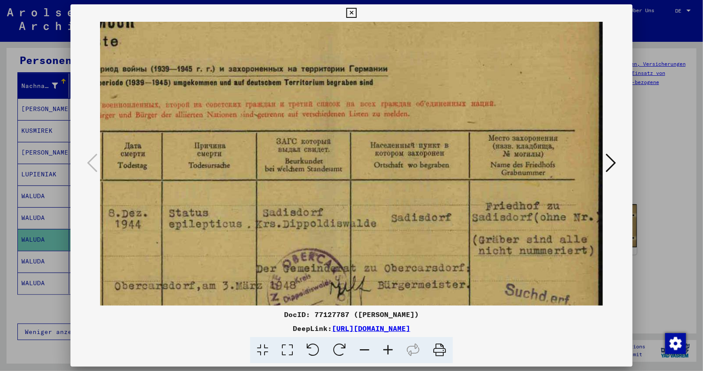
drag, startPoint x: 477, startPoint y: 252, endPoint x: 463, endPoint y: 181, distance: 72.2
click at [464, 180] on img at bounding box center [55, 142] width 1097 height 392
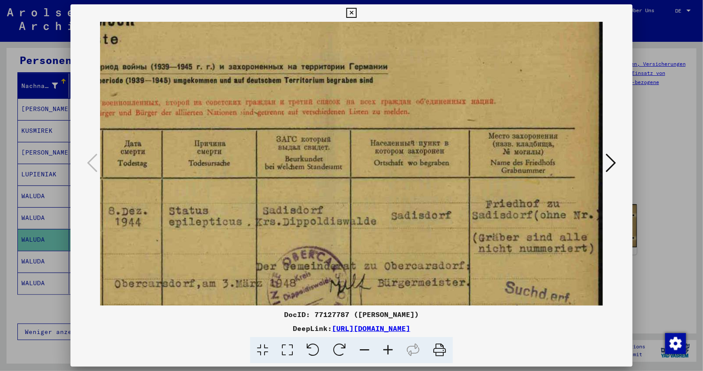
drag, startPoint x: 485, startPoint y: 248, endPoint x: 454, endPoint y: 245, distance: 31.4
click at [453, 245] on img at bounding box center [55, 140] width 1097 height 392
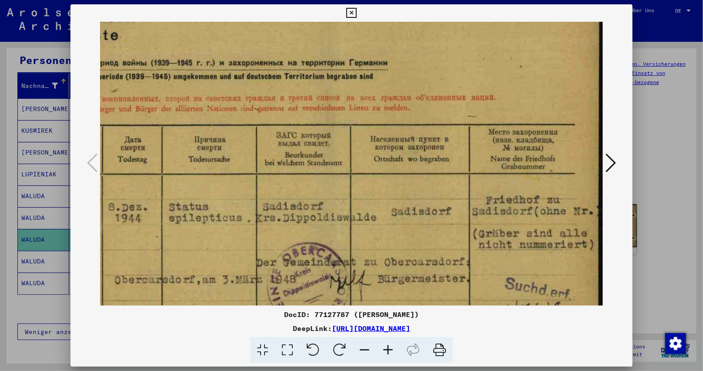
scroll to position [82, 593]
drag, startPoint x: 545, startPoint y: 244, endPoint x: 500, endPoint y: 240, distance: 45.0
click at [500, 240] on img at bounding box center [55, 136] width 1097 height 392
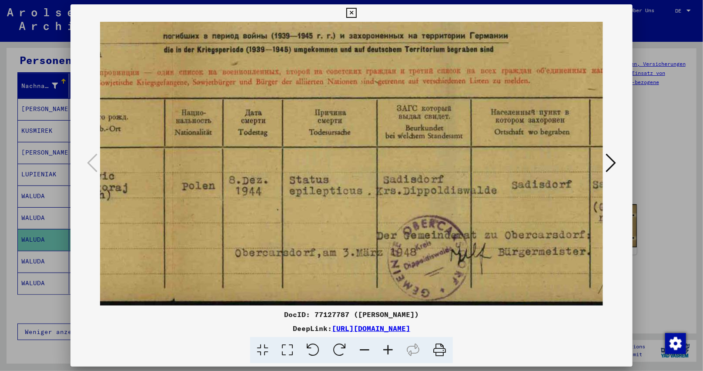
drag, startPoint x: 315, startPoint y: 204, endPoint x: 385, endPoint y: 174, distance: 75.6
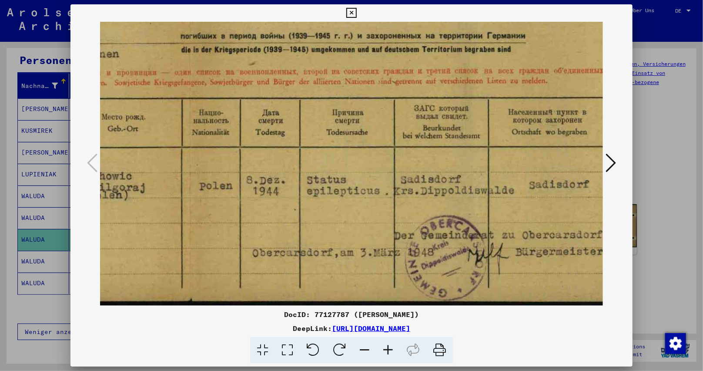
click at [385, 174] on img at bounding box center [193, 109] width 1097 height 392
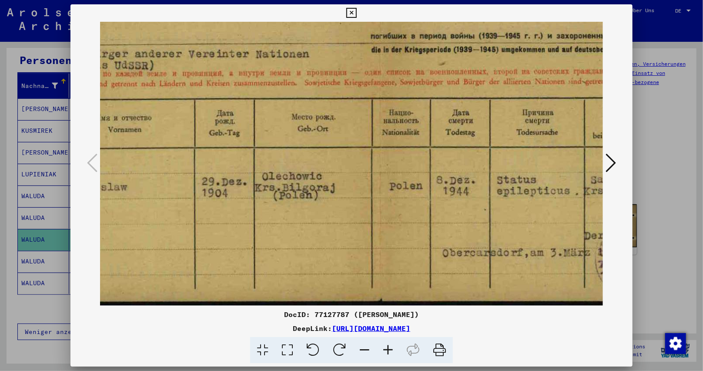
drag, startPoint x: 320, startPoint y: 199, endPoint x: 511, endPoint y: 170, distance: 193.6
click at [511, 159] on img at bounding box center [383, 109] width 1097 height 392
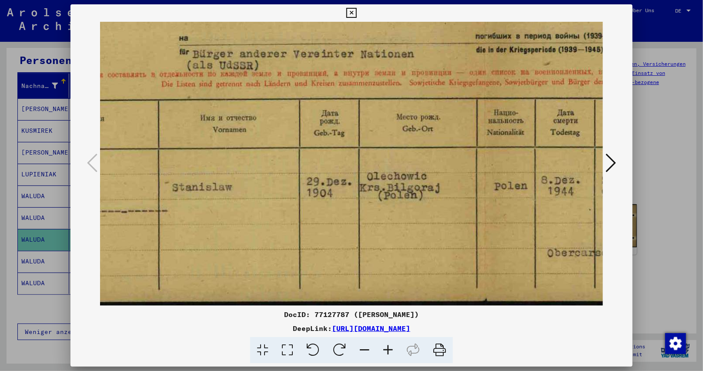
scroll to position [109, 122]
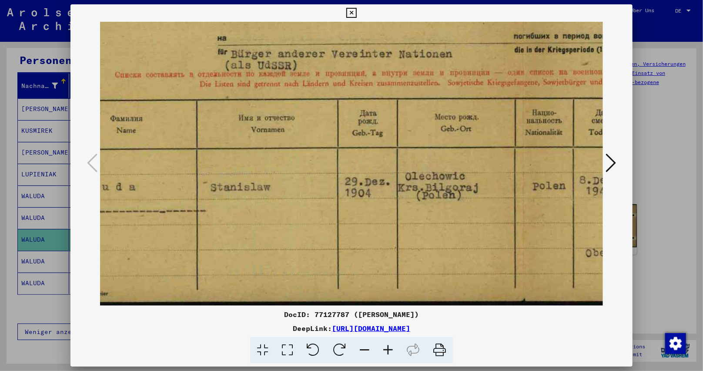
drag, startPoint x: 488, startPoint y: 144, endPoint x: 538, endPoint y: 135, distance: 50.8
click at [538, 135] on img at bounding box center [526, 109] width 1097 height 392
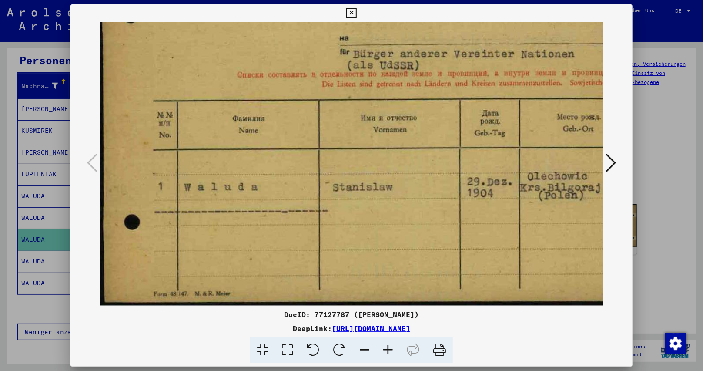
drag, startPoint x: 442, startPoint y: 162, endPoint x: 581, endPoint y: 145, distance: 140.7
click at [581, 145] on img at bounding box center [648, 109] width 1097 height 392
drag, startPoint x: 385, startPoint y: 193, endPoint x: 397, endPoint y: 150, distance: 44.2
click at [397, 150] on img at bounding box center [648, 109] width 1097 height 392
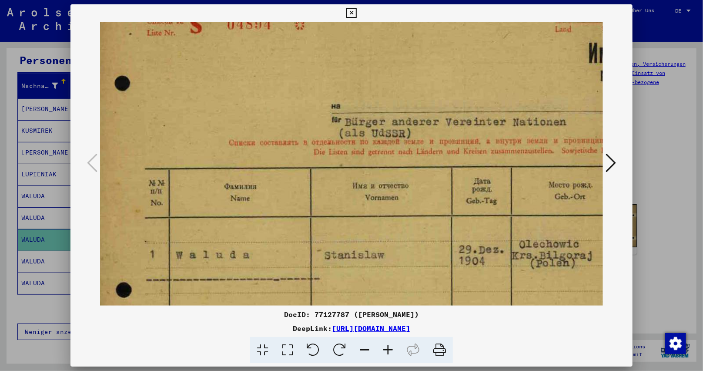
drag, startPoint x: 341, startPoint y: 258, endPoint x: 332, endPoint y: 328, distance: 71.1
click at [332, 328] on div "DocID: 77127787 ([PERSON_NAME]) DeepLink: [URL][DOMAIN_NAME]" at bounding box center [351, 183] width 562 height 359
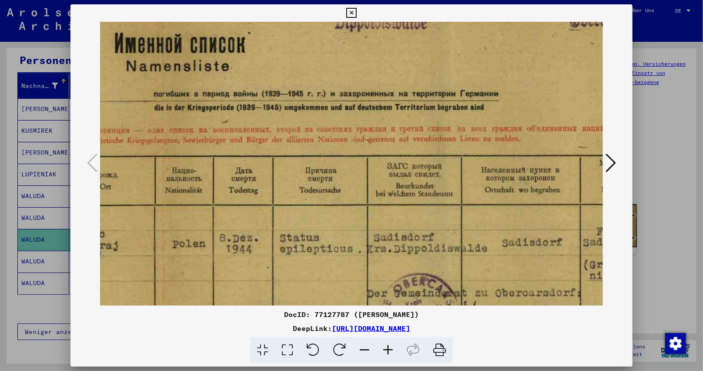
drag, startPoint x: 471, startPoint y: 242, endPoint x: 0, endPoint y: 230, distance: 470.8
click at [0, 230] on div "DocID: 77127787 ([PERSON_NAME]) DeepLink: [URL][DOMAIN_NAME]" at bounding box center [351, 185] width 703 height 371
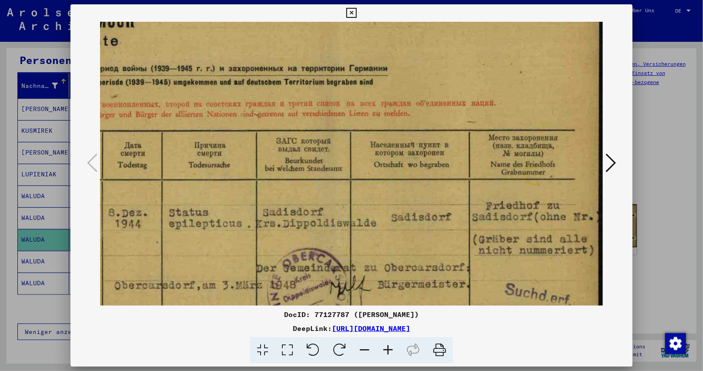
scroll to position [91, 593]
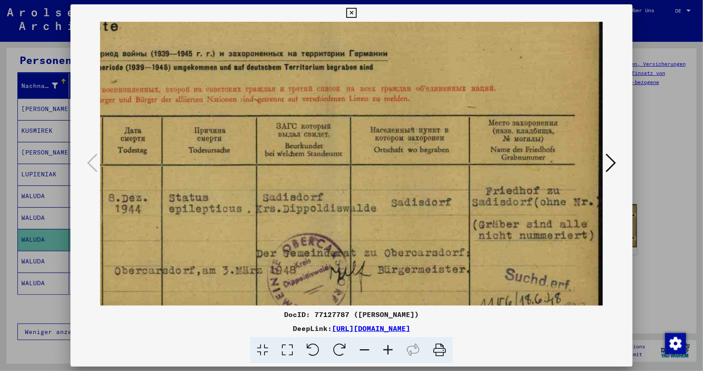
drag, startPoint x: 54, startPoint y: 224, endPoint x: 0, endPoint y: 208, distance: 55.6
click at [0, 208] on div "DocID: 77127787 ([PERSON_NAME]) DeepLink: [URL][DOMAIN_NAME]" at bounding box center [351, 185] width 703 height 371
click at [438, 213] on img at bounding box center [55, 127] width 1097 height 392
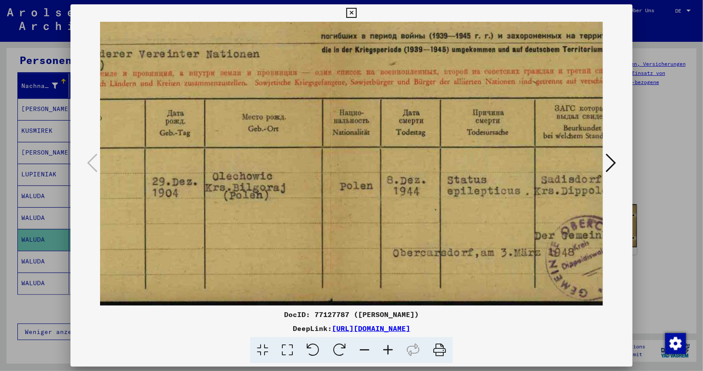
drag, startPoint x: 420, startPoint y: 208, endPoint x: 628, endPoint y: 177, distance: 210.6
click at [653, 167] on div "DocID: 77127787 ([PERSON_NAME]) DeepLink: [URL][DOMAIN_NAME]" at bounding box center [351, 185] width 703 height 371
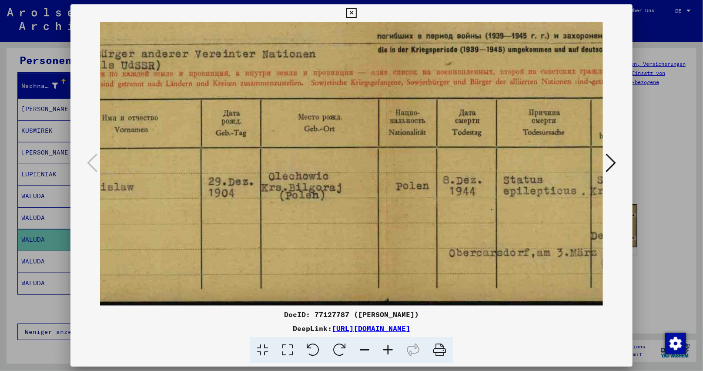
drag, startPoint x: 603, startPoint y: 187, endPoint x: 576, endPoint y: 222, distance: 44.4
click at [603, 187] on img at bounding box center [389, 109] width 1097 height 392
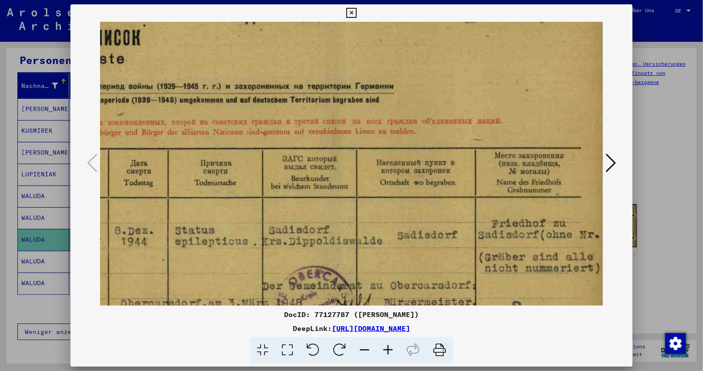
drag, startPoint x: 478, startPoint y: 96, endPoint x: 143, endPoint y: 149, distance: 340.0
click at [143, 149] on img at bounding box center [61, 159] width 1097 height 392
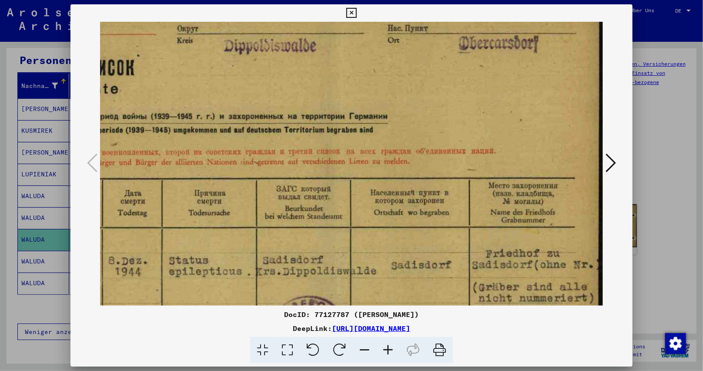
scroll to position [0, 593]
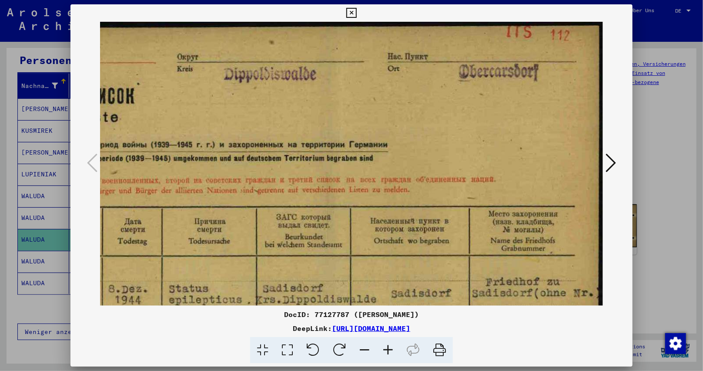
drag, startPoint x: 283, startPoint y: 116, endPoint x: 260, endPoint y: 215, distance: 101.4
click at [260, 215] on img at bounding box center [55, 218] width 1097 height 392
